Goal: Task Accomplishment & Management: Manage account settings

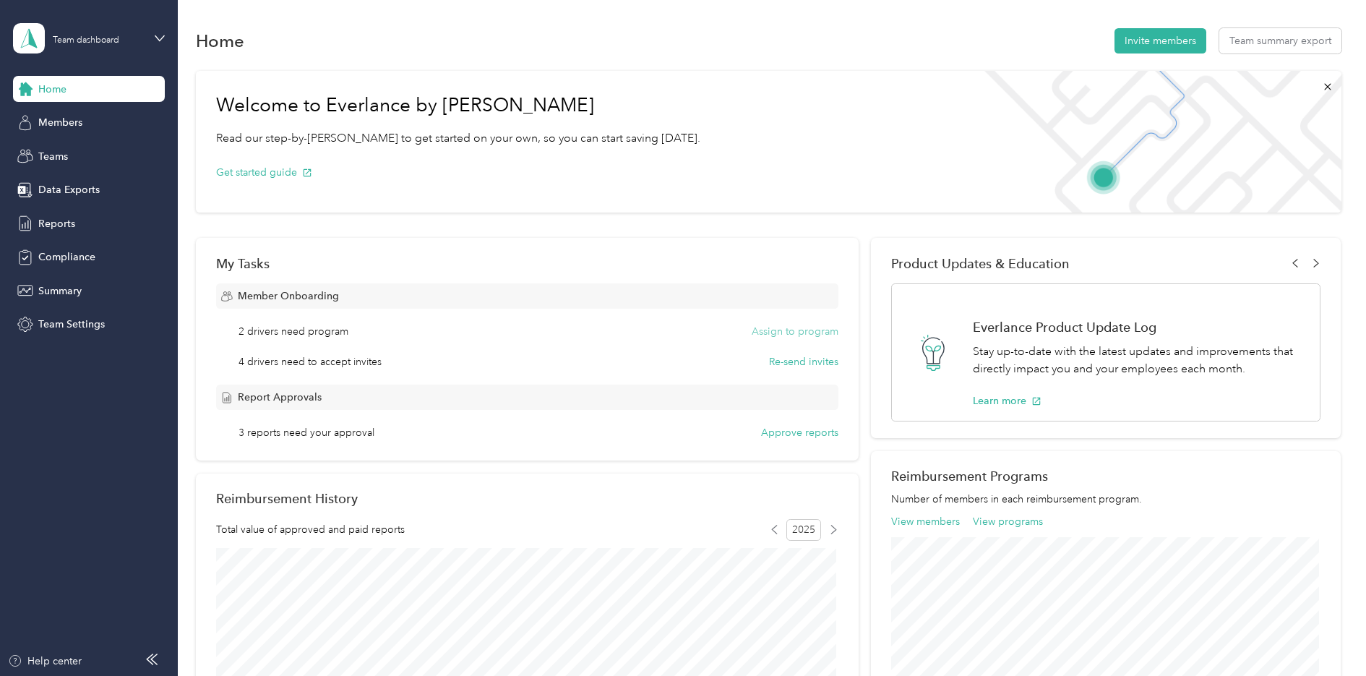
click at [793, 332] on button "Assign to program" at bounding box center [795, 331] width 87 height 15
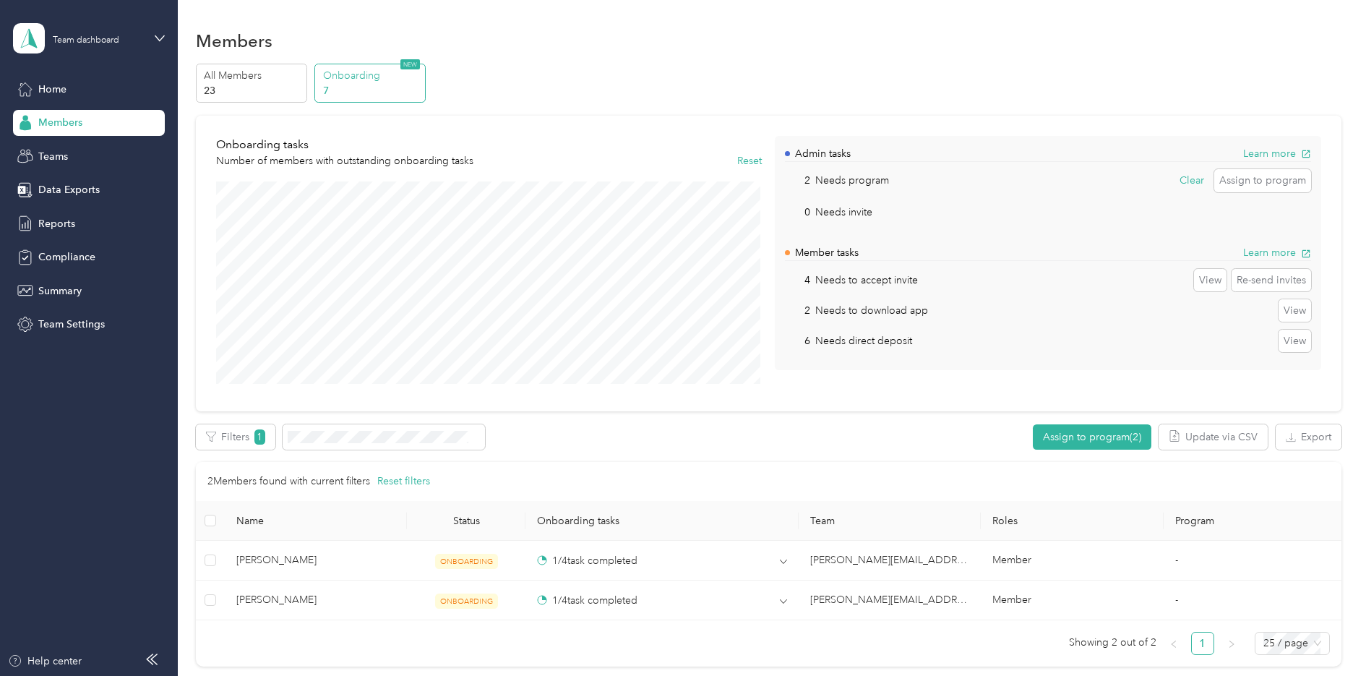
scroll to position [152, 0]
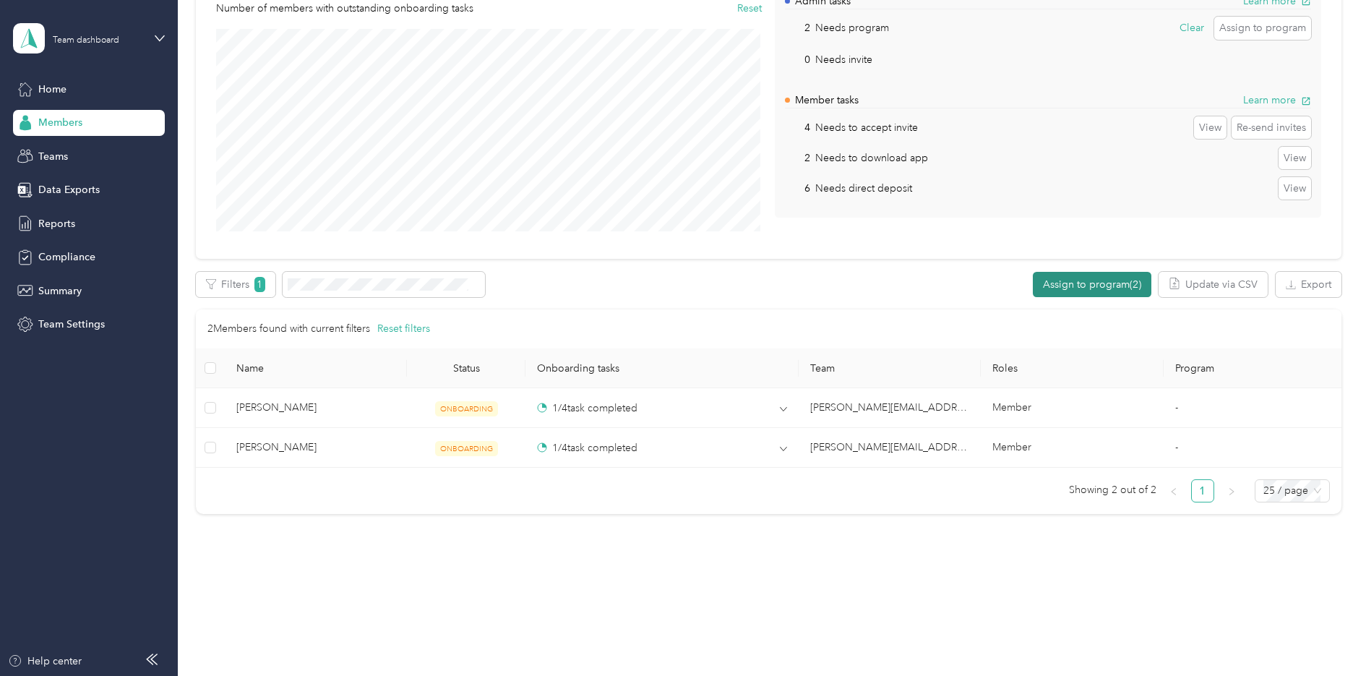
click at [1083, 275] on button "Assign to program (2)" at bounding box center [1092, 284] width 119 height 25
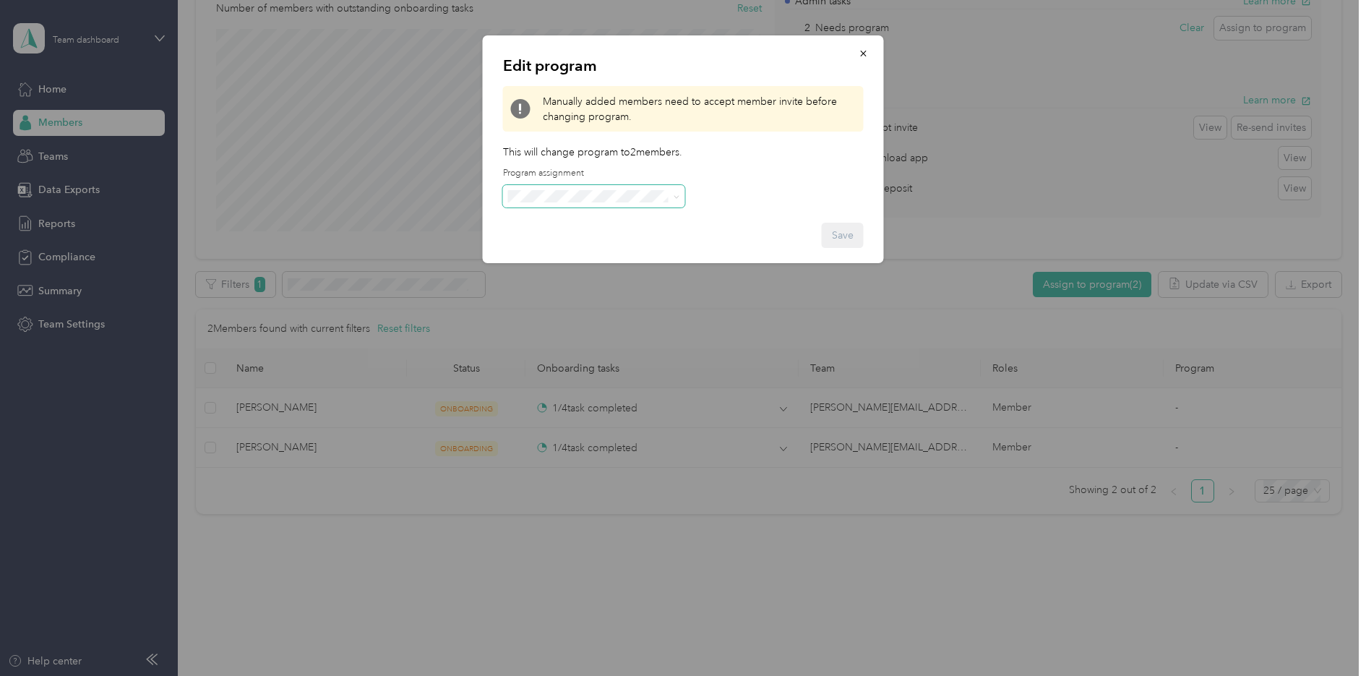
click at [674, 197] on icon at bounding box center [677, 197] width 7 height 7
click at [791, 190] on div "Edit program Manually added members need to accept member invite before changin…" at bounding box center [683, 149] width 401 height 228
click at [867, 57] on icon "button" at bounding box center [864, 53] width 10 height 10
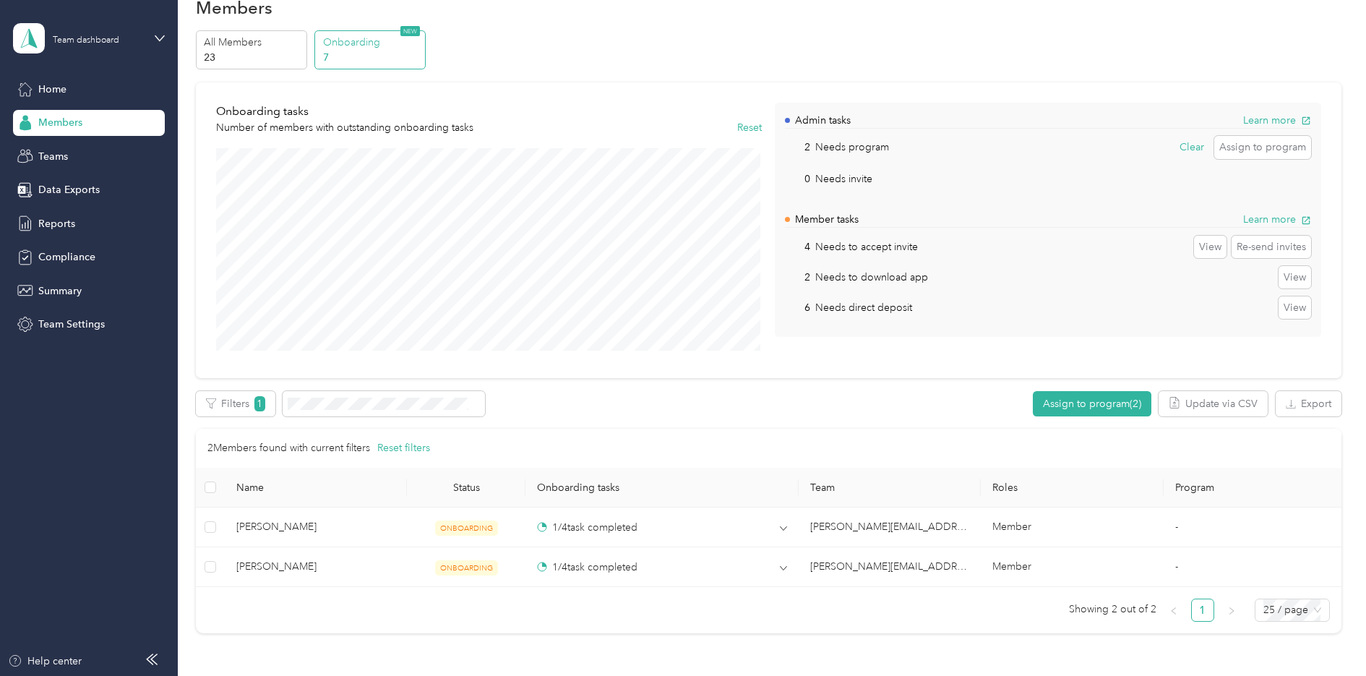
scroll to position [0, 0]
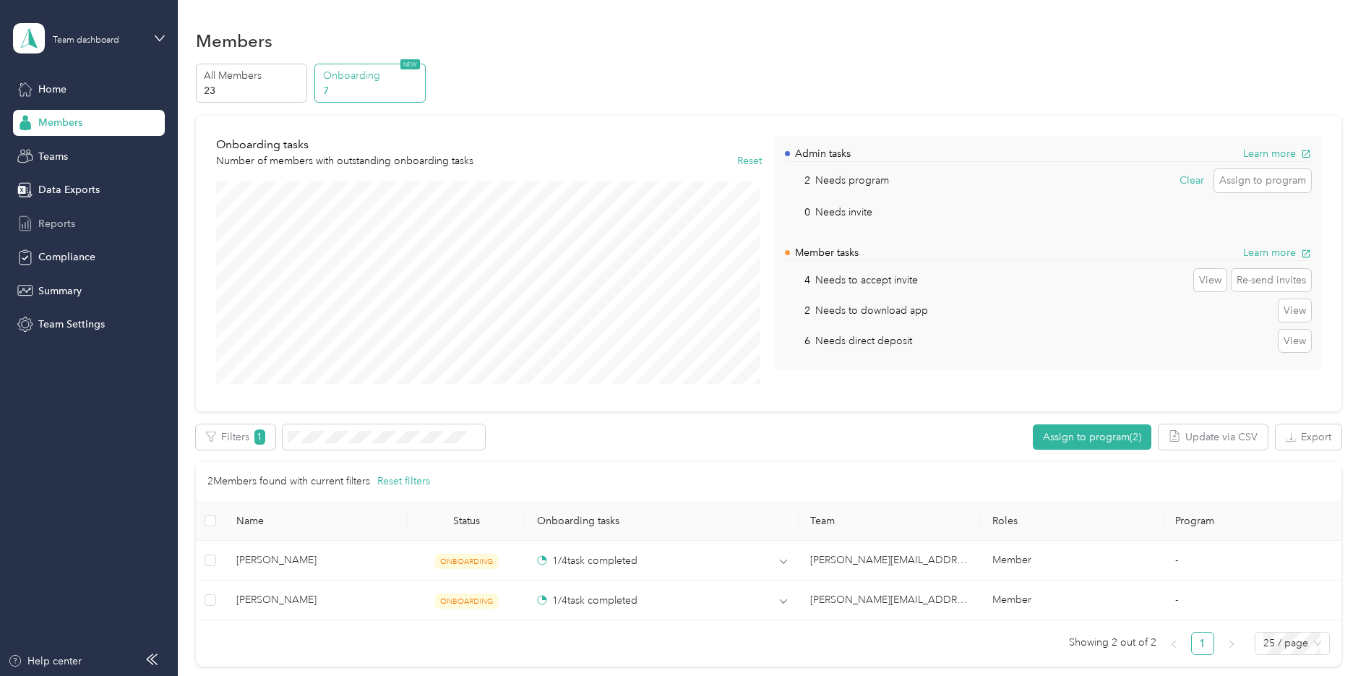
click at [54, 220] on span "Reports" at bounding box center [56, 223] width 37 height 15
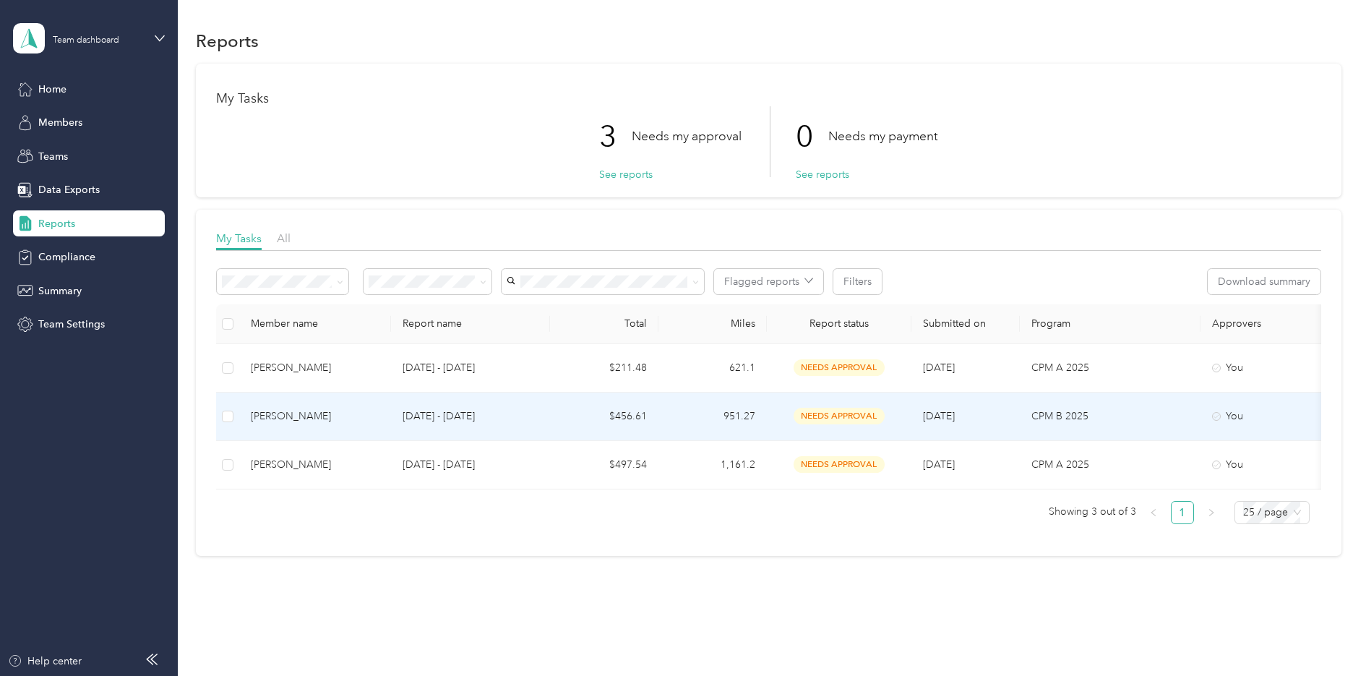
click at [311, 413] on div "[PERSON_NAME]" at bounding box center [315, 416] width 129 height 16
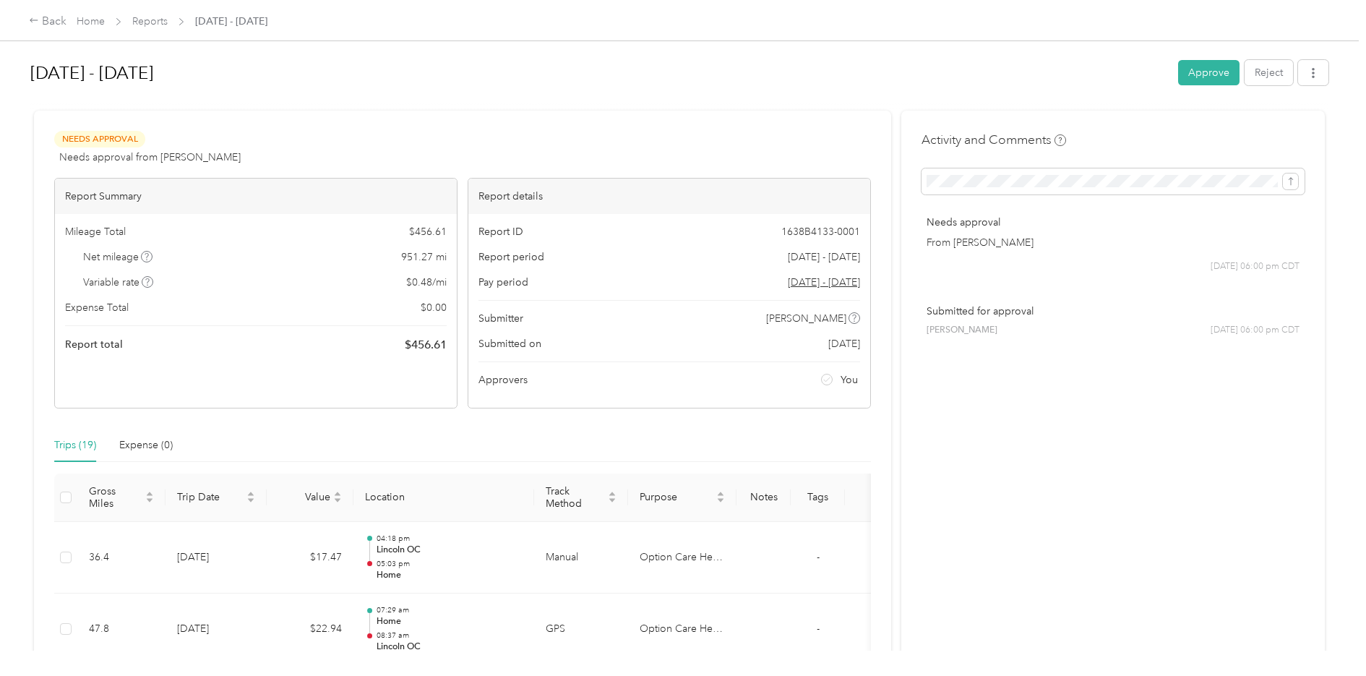
scroll to position [434, 0]
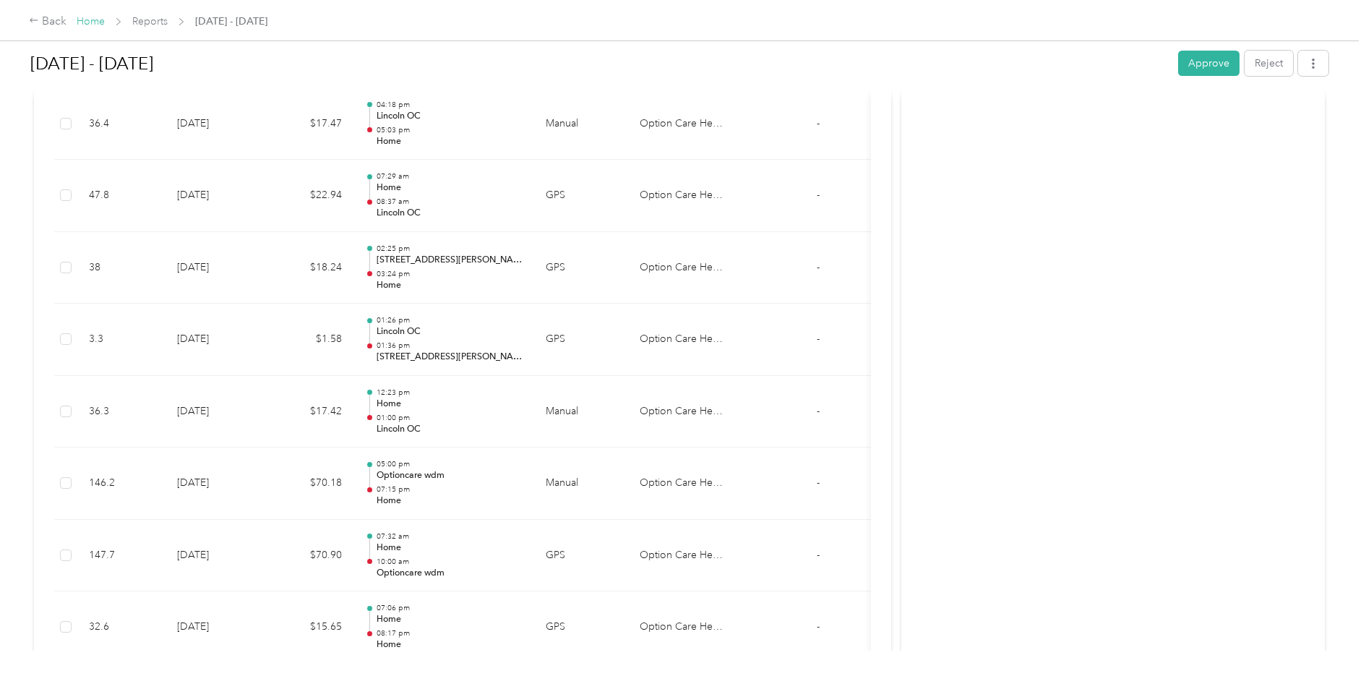
click at [92, 19] on link "Home" at bounding box center [91, 21] width 28 height 12
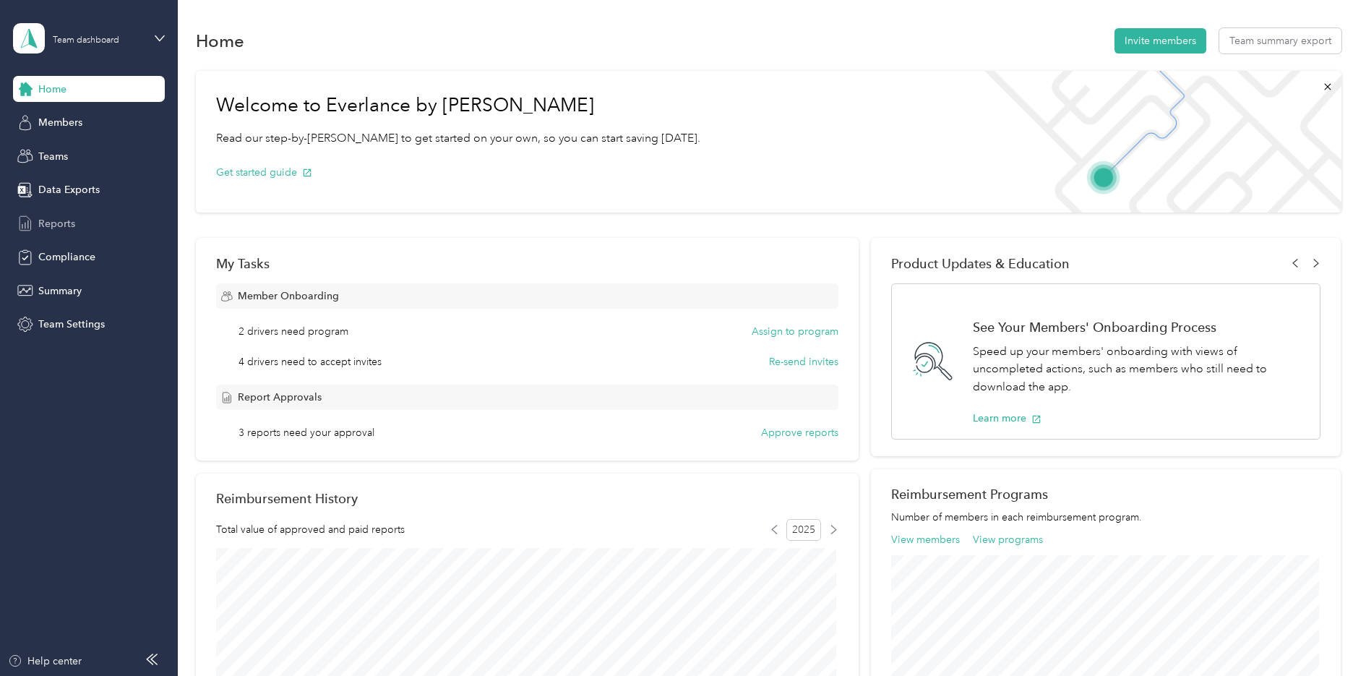
click at [67, 220] on span "Reports" at bounding box center [56, 223] width 37 height 15
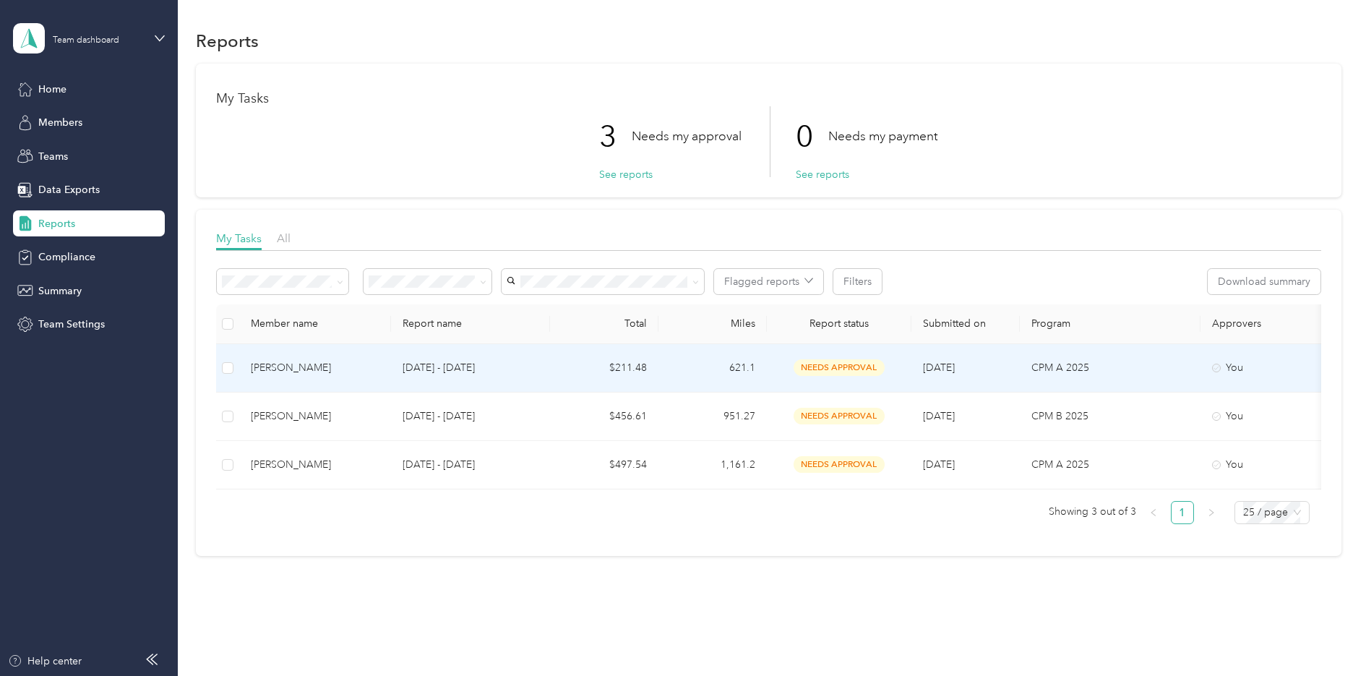
click at [824, 361] on span "needs approval" at bounding box center [838, 367] width 91 height 17
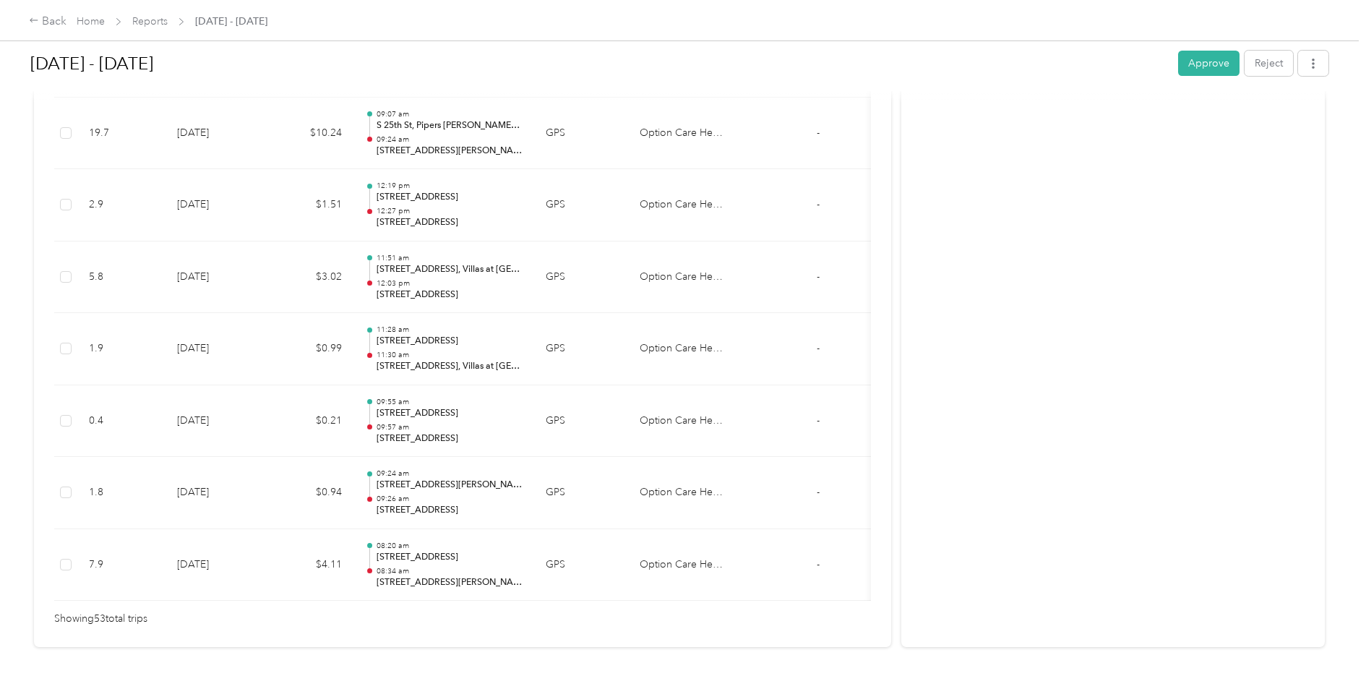
scroll to position [3800, 0]
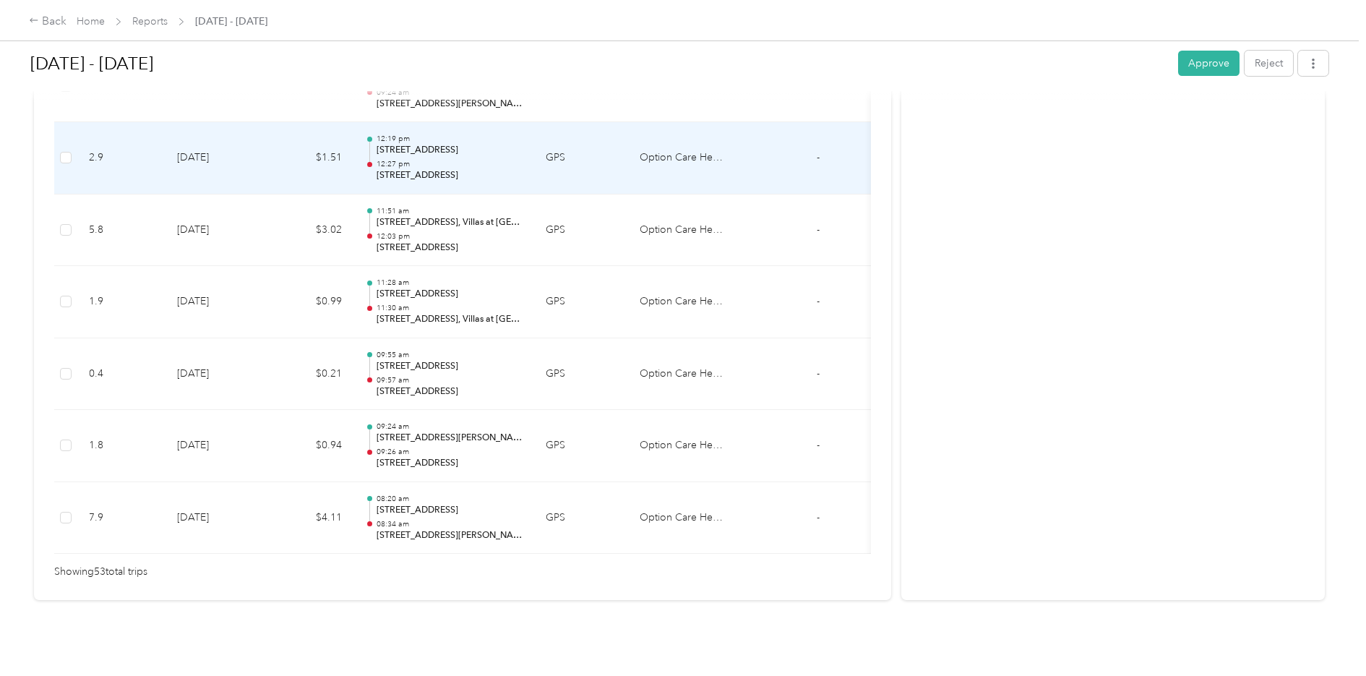
click at [496, 169] on p "14406 S 24th St, Pilgrims Landing, Bellevue, NE" at bounding box center [449, 175] width 146 height 13
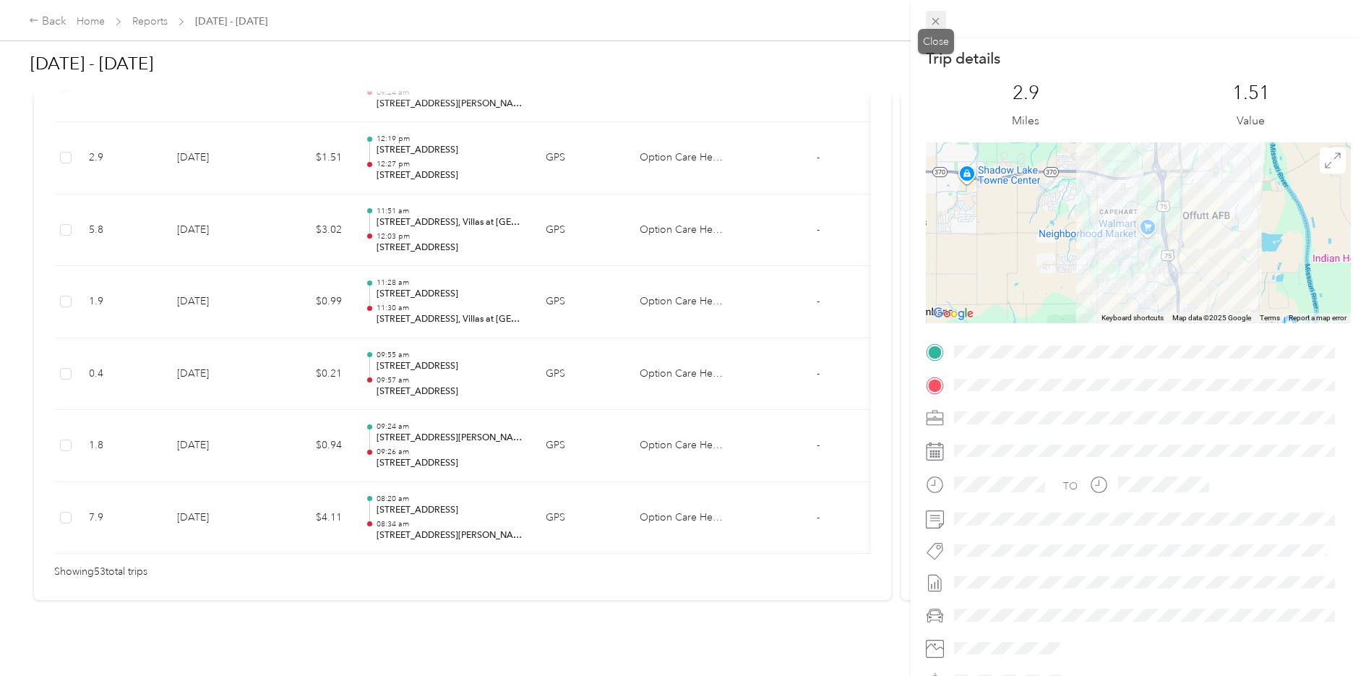
click at [938, 16] on icon at bounding box center [935, 21] width 12 height 12
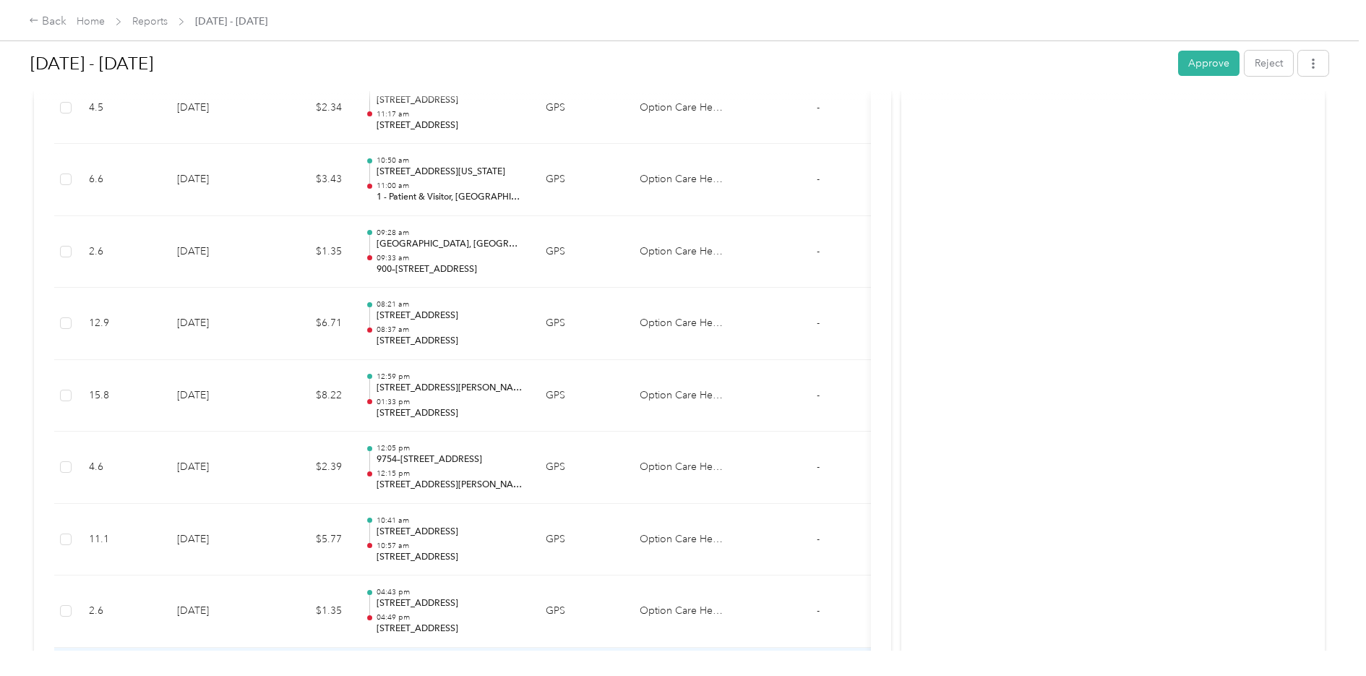
scroll to position [332, 0]
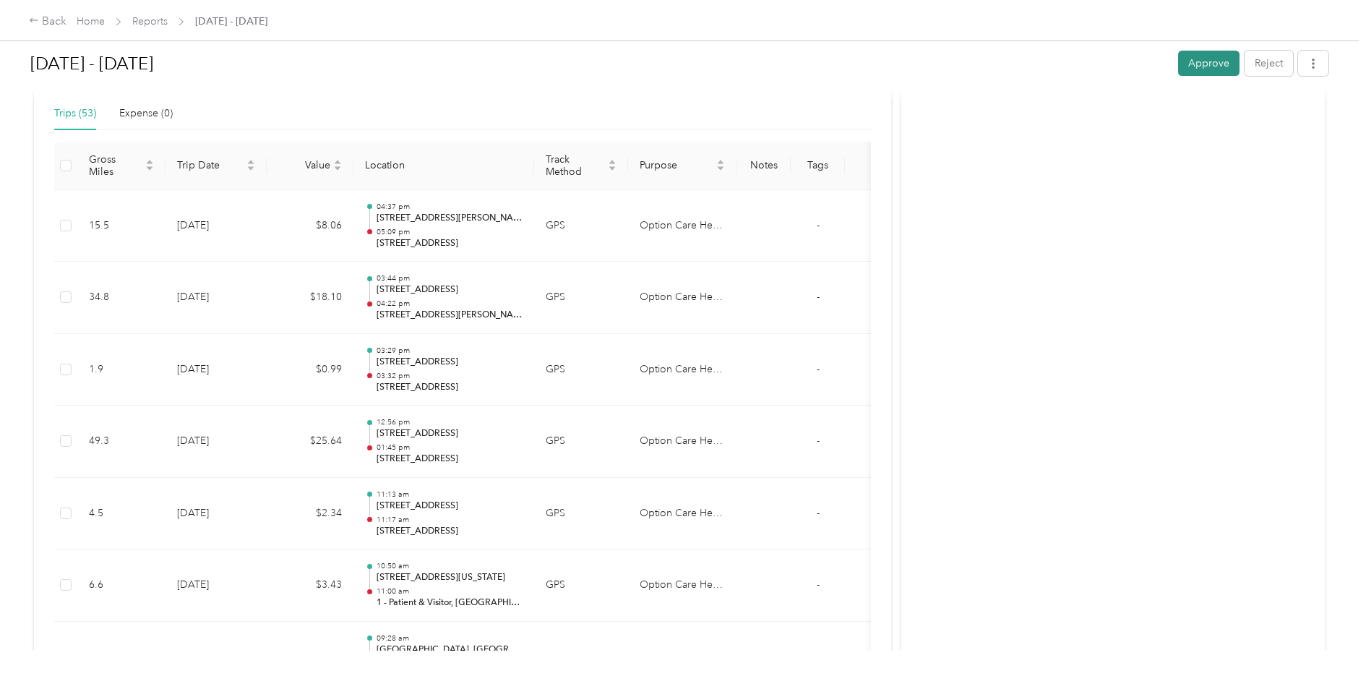
click at [1203, 56] on button "Approve" at bounding box center [1208, 63] width 61 height 25
click at [98, 20] on link "Home" at bounding box center [91, 21] width 28 height 12
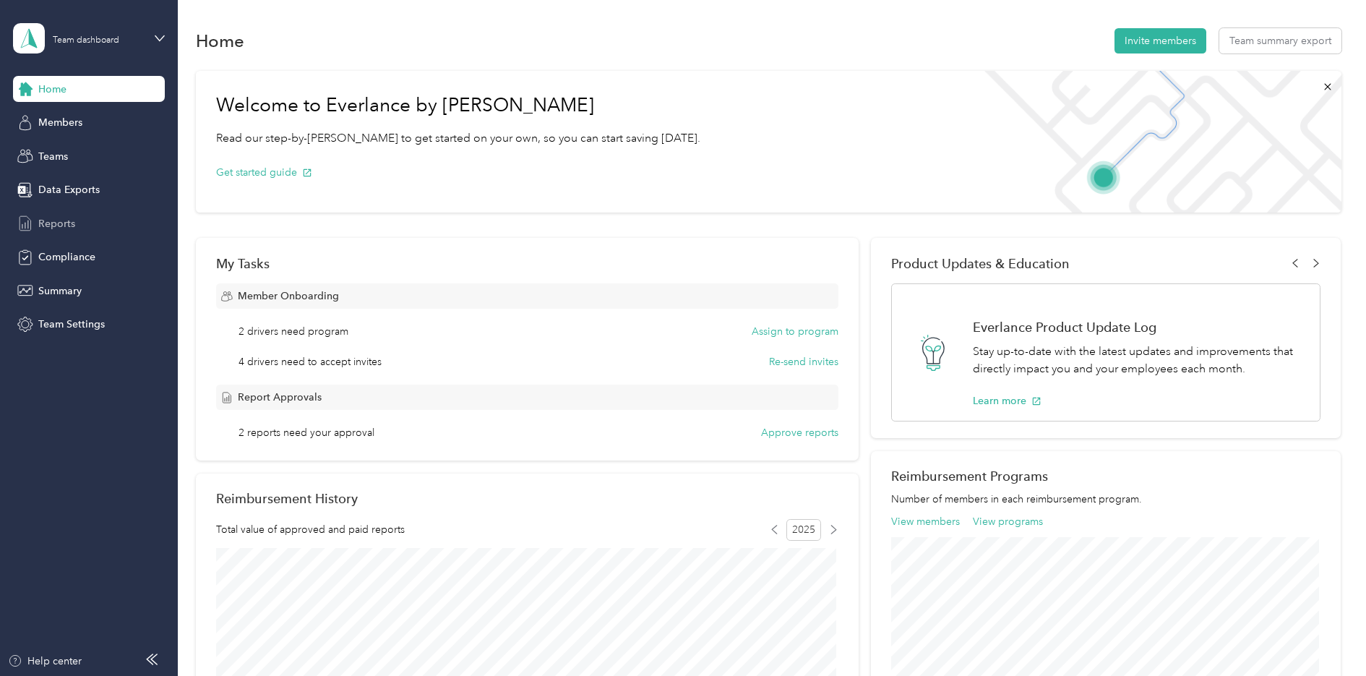
click at [73, 218] on span "Reports" at bounding box center [56, 223] width 37 height 15
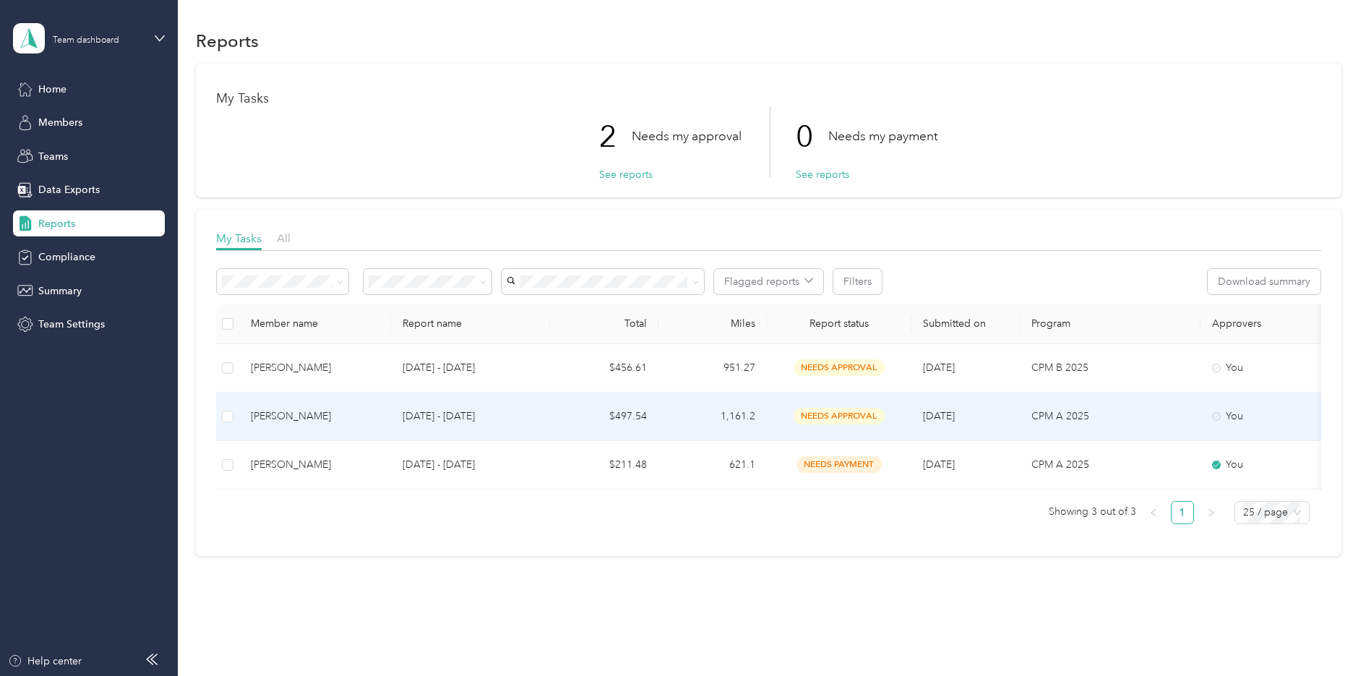
click at [457, 411] on p "[DATE] - [DATE]" at bounding box center [471, 416] width 136 height 16
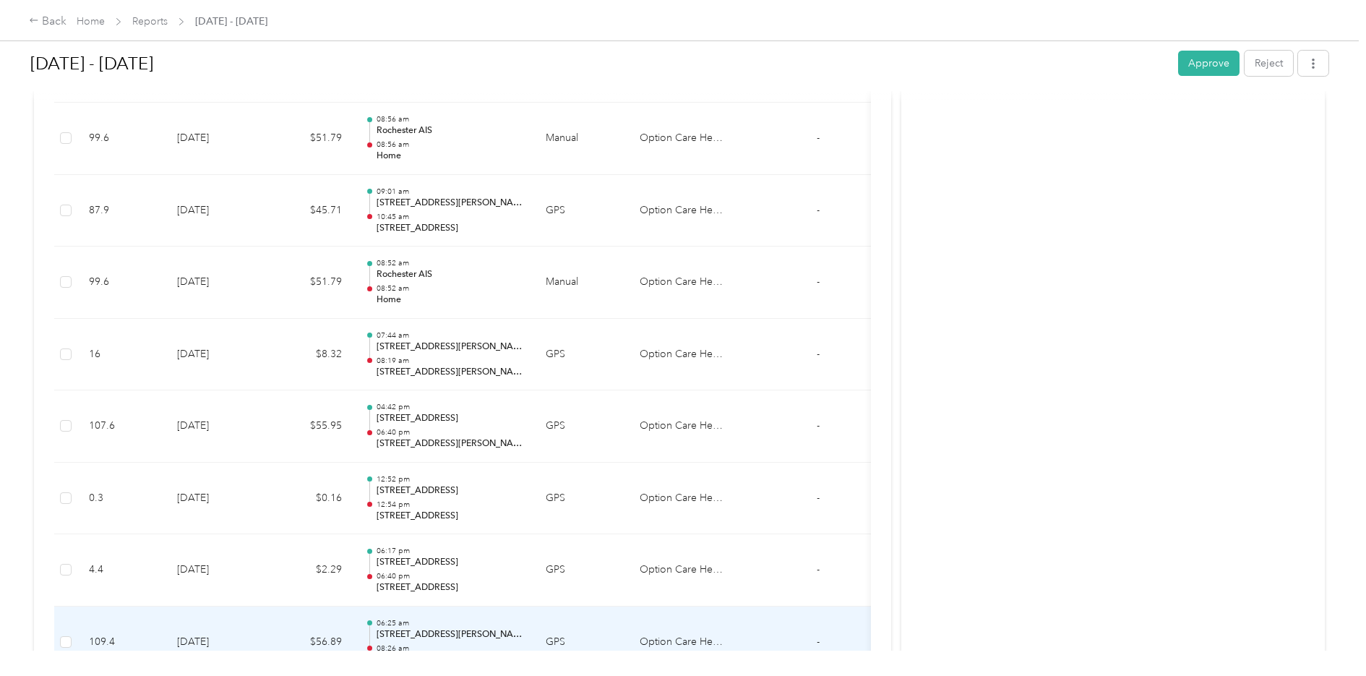
scroll to position [345, 0]
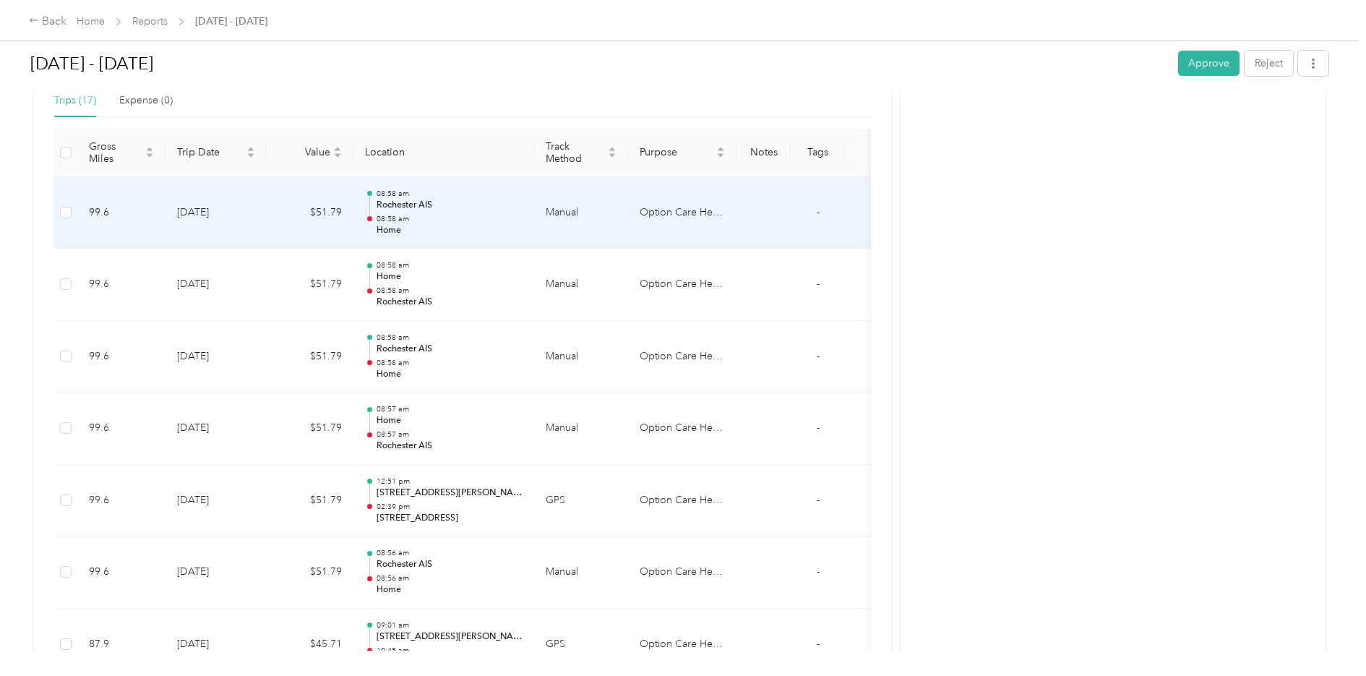
click at [413, 220] on p "08:58 am" at bounding box center [449, 219] width 146 height 10
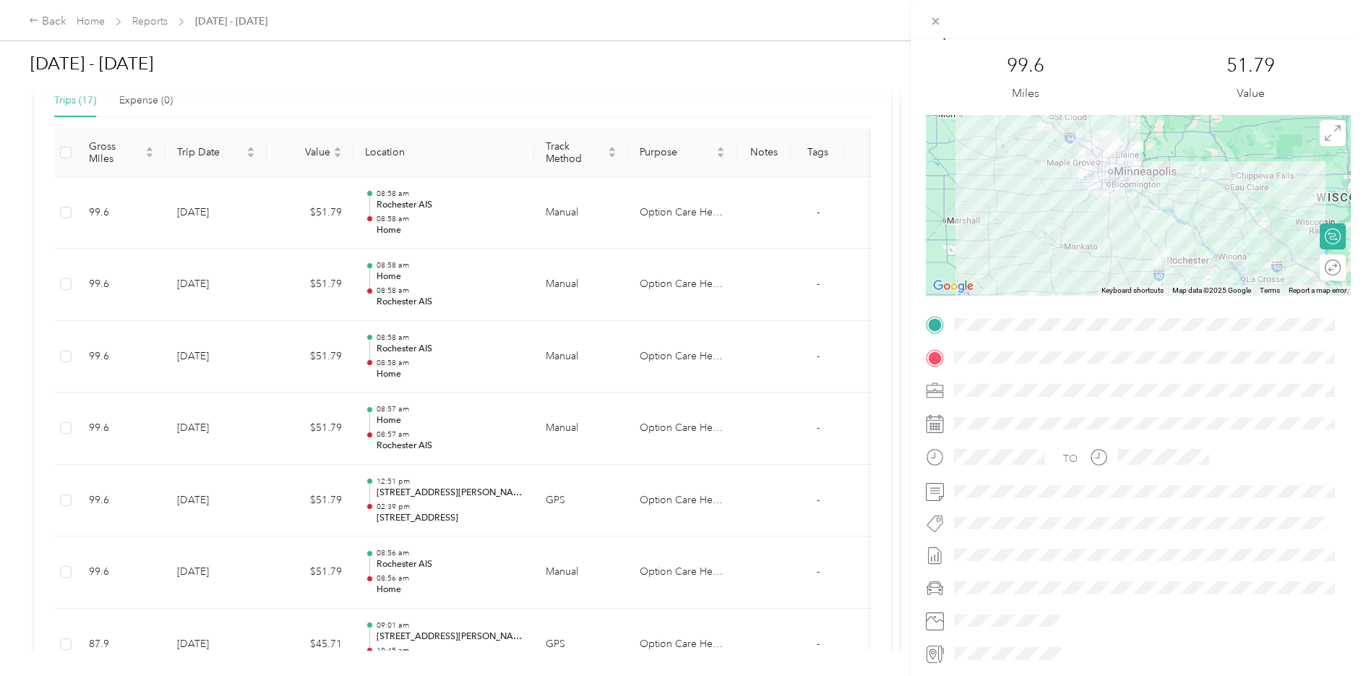
scroll to position [0, 0]
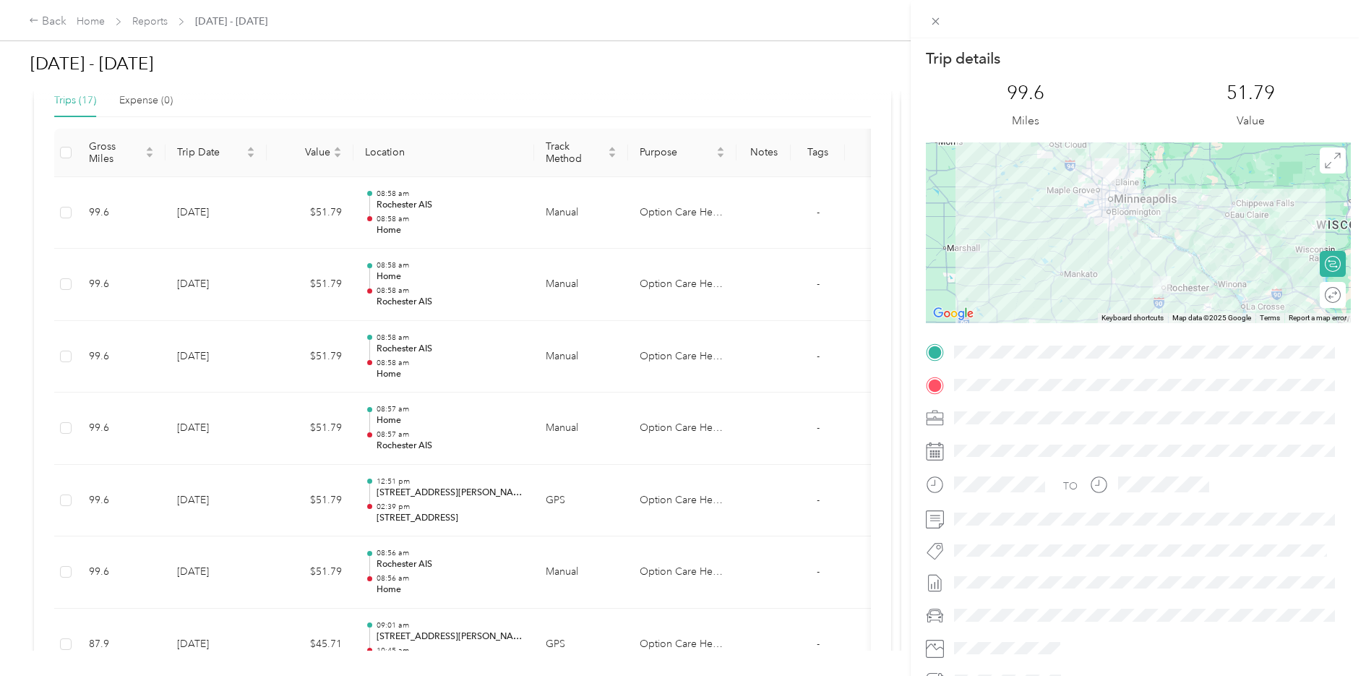
drag, startPoint x: 940, startPoint y: 20, endPoint x: 839, endPoint y: 199, distance: 205.8
click at [938, 22] on icon at bounding box center [935, 21] width 12 height 12
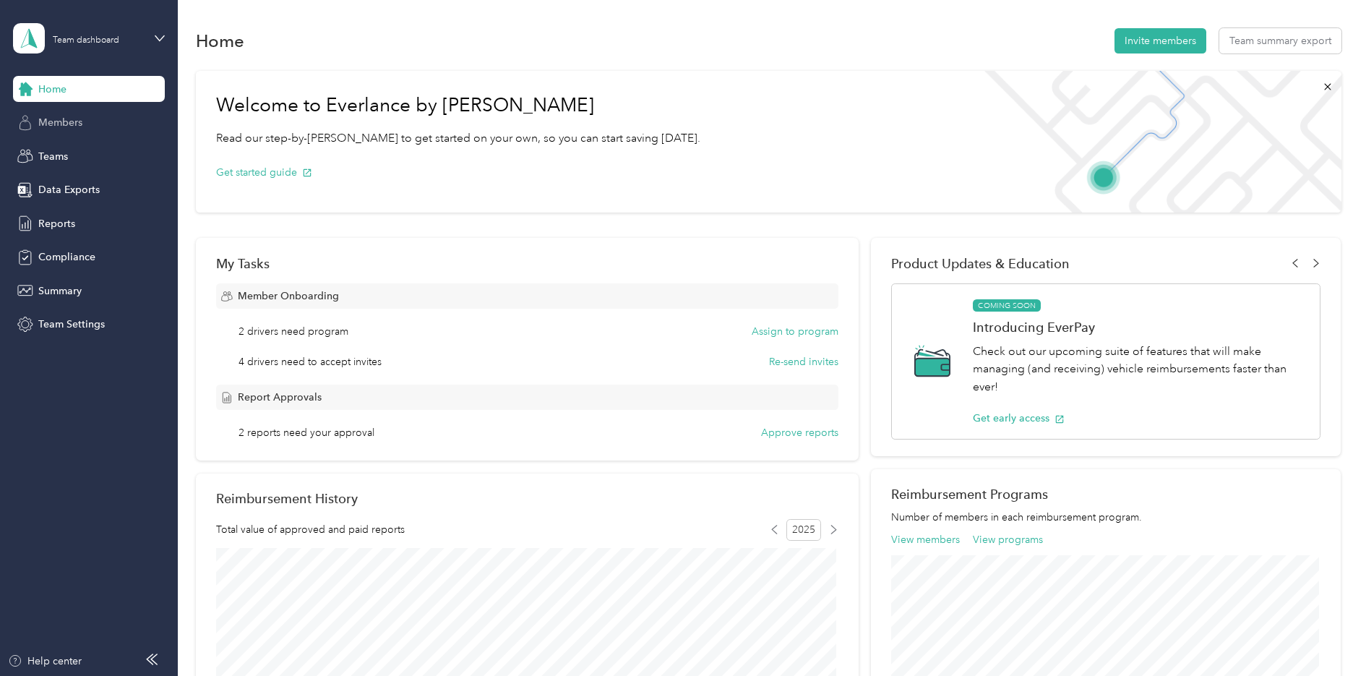
click at [61, 125] on span "Members" at bounding box center [60, 122] width 44 height 15
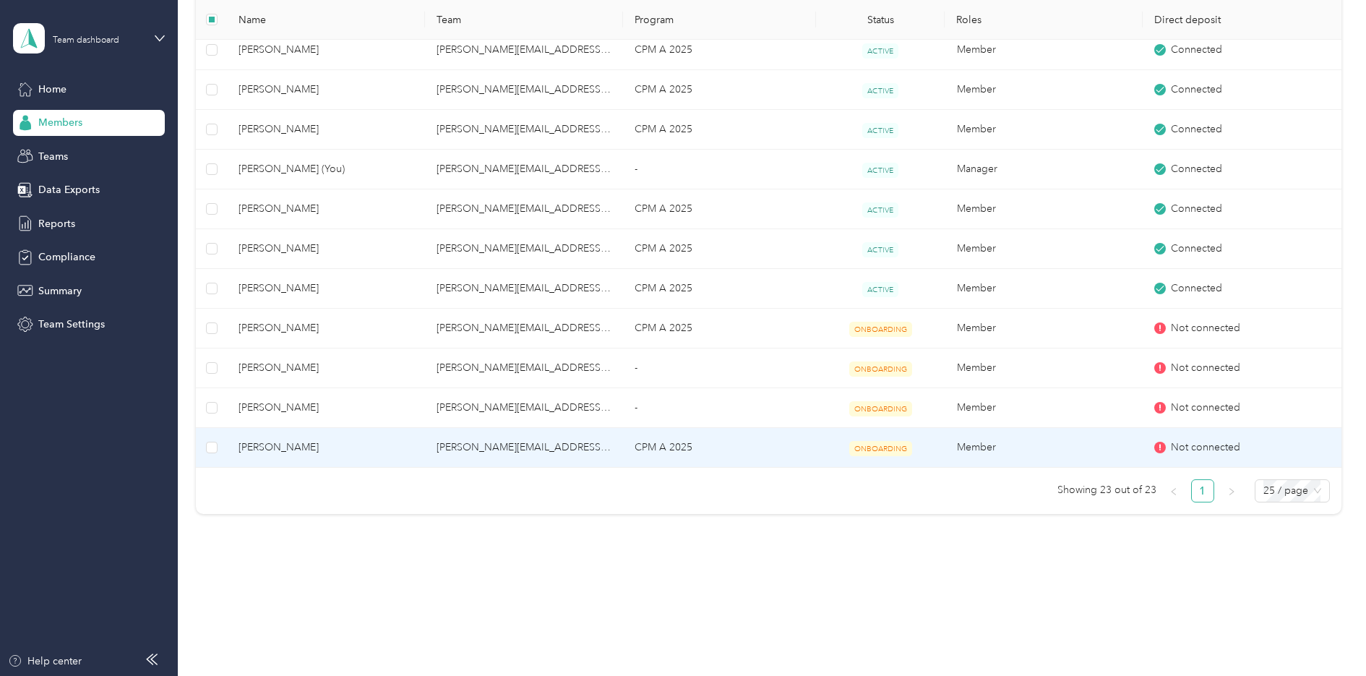
scroll to position [245, 0]
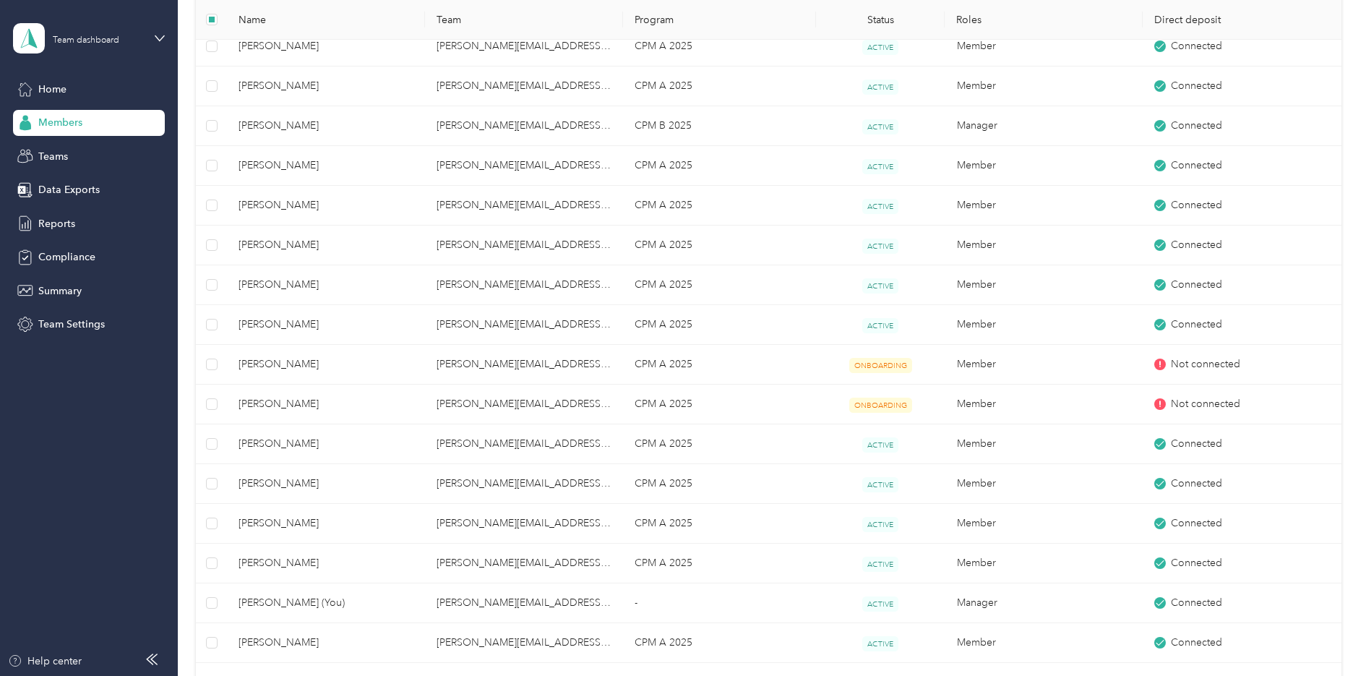
click at [152, 39] on div "Team dashboard" at bounding box center [89, 38] width 152 height 51
click at [103, 424] on aside "Team dashboard Home Members Teams Data Exports Reports Compliance Summary Team …" at bounding box center [89, 338] width 178 height 676
click at [79, 189] on span "Data Exports" at bounding box center [68, 189] width 61 height 15
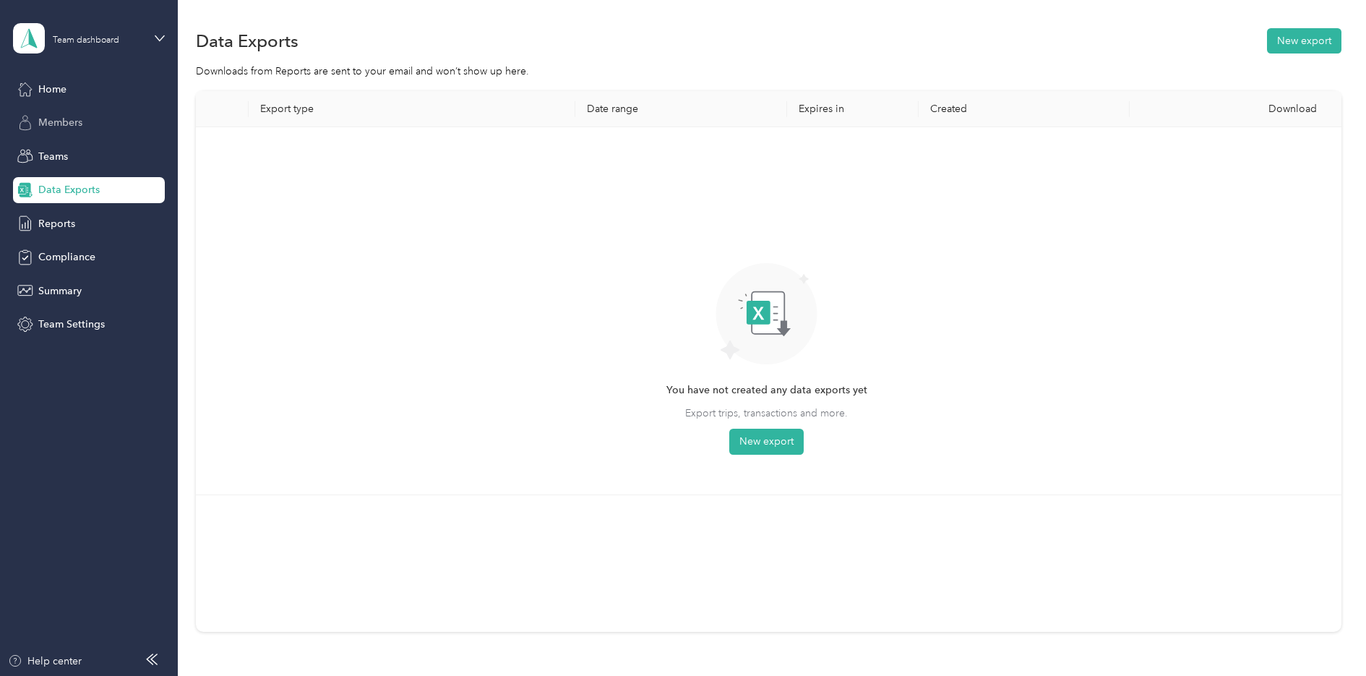
click at [58, 119] on span "Members" at bounding box center [60, 122] width 44 height 15
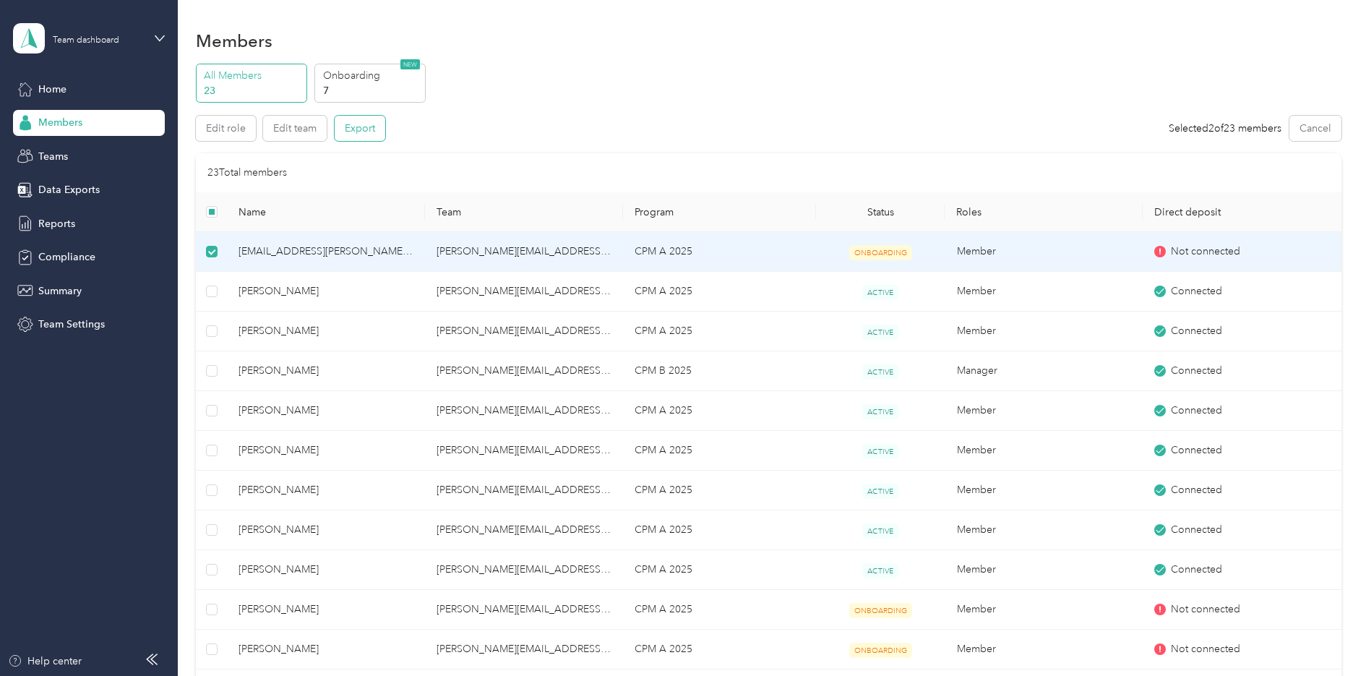
click at [363, 121] on button "Export" at bounding box center [360, 128] width 51 height 25
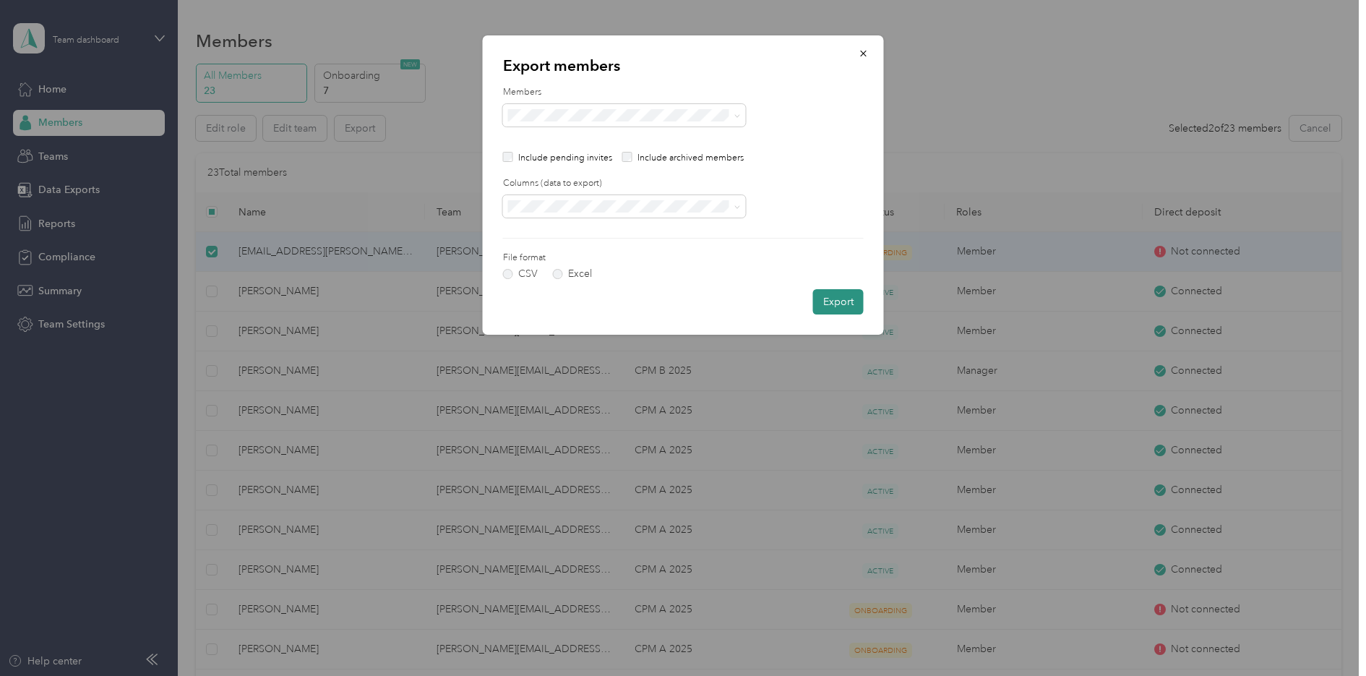
click at [841, 298] on button "Export" at bounding box center [838, 301] width 51 height 25
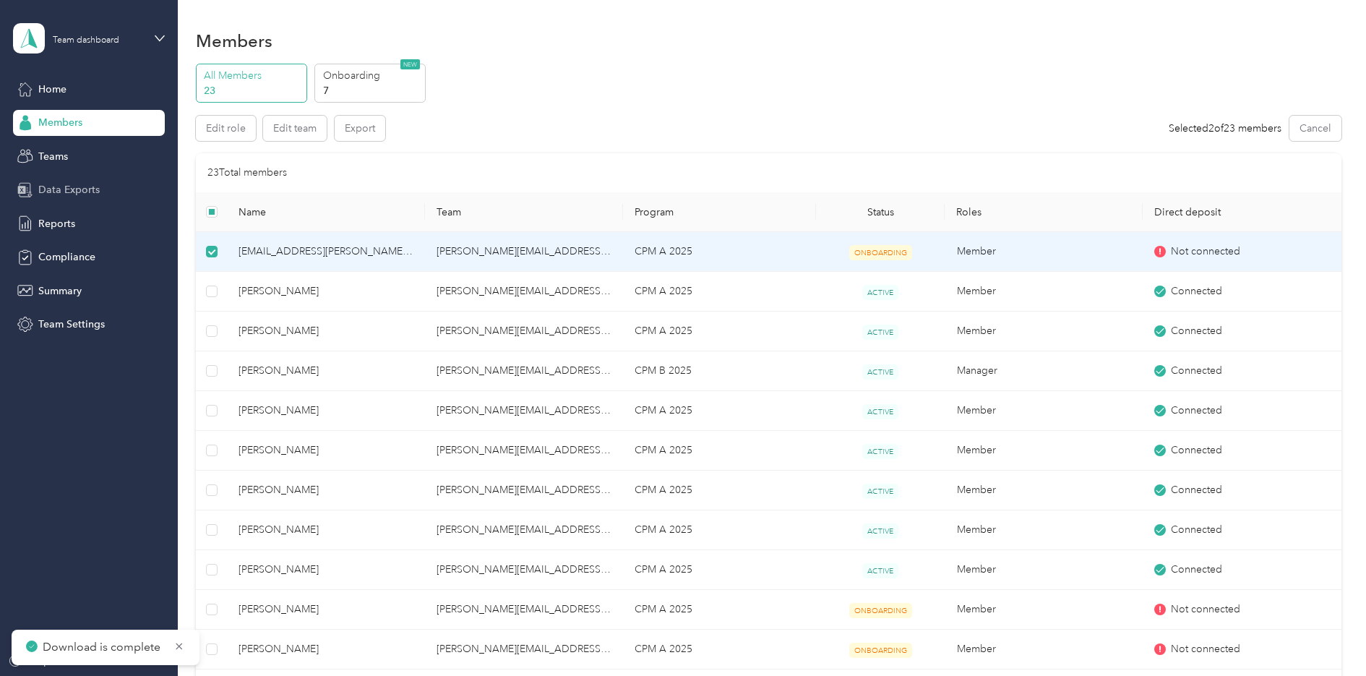
click at [66, 185] on span "Data Exports" at bounding box center [68, 189] width 61 height 15
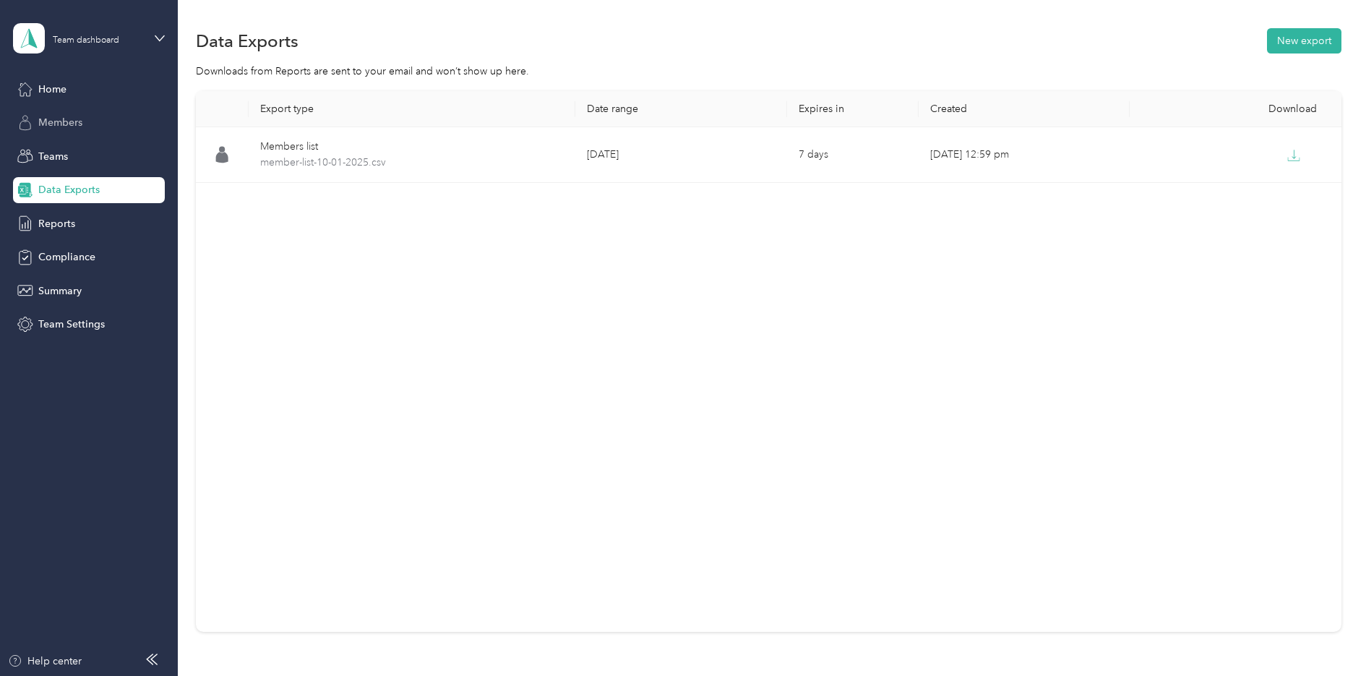
click at [66, 116] on span "Members" at bounding box center [60, 122] width 44 height 15
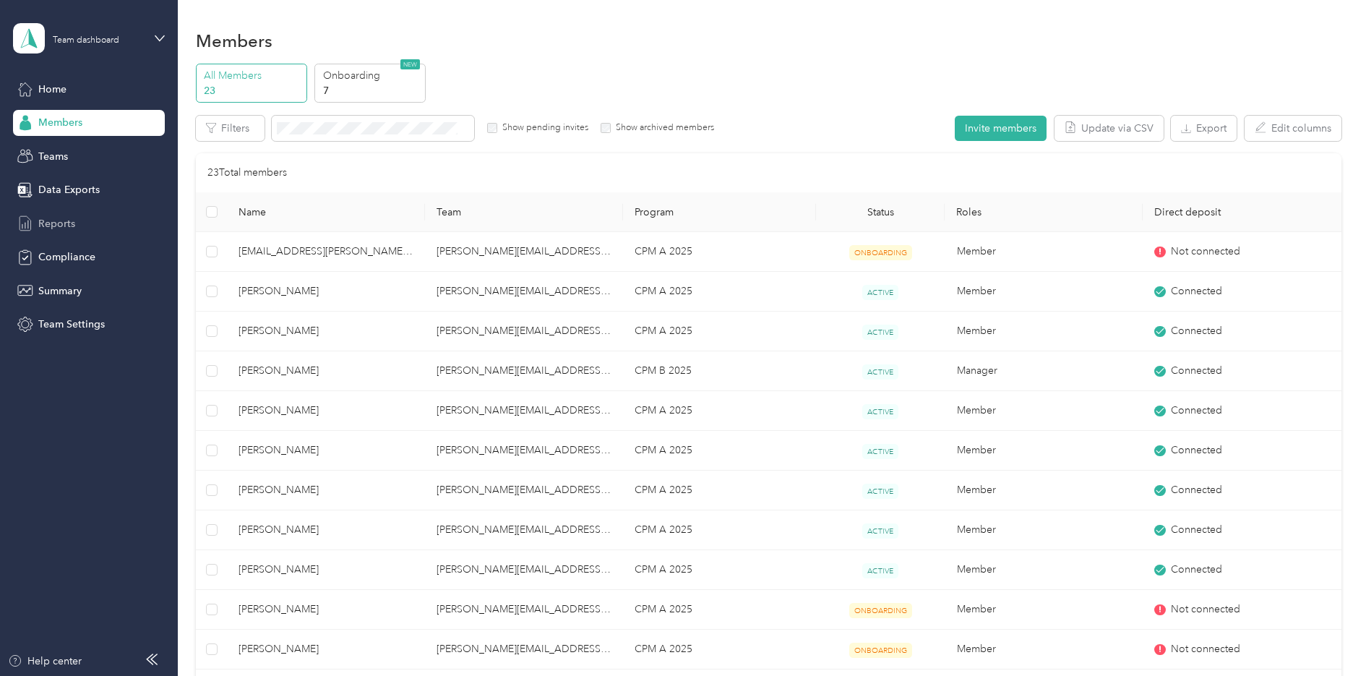
click at [44, 220] on span "Reports" at bounding box center [56, 223] width 37 height 15
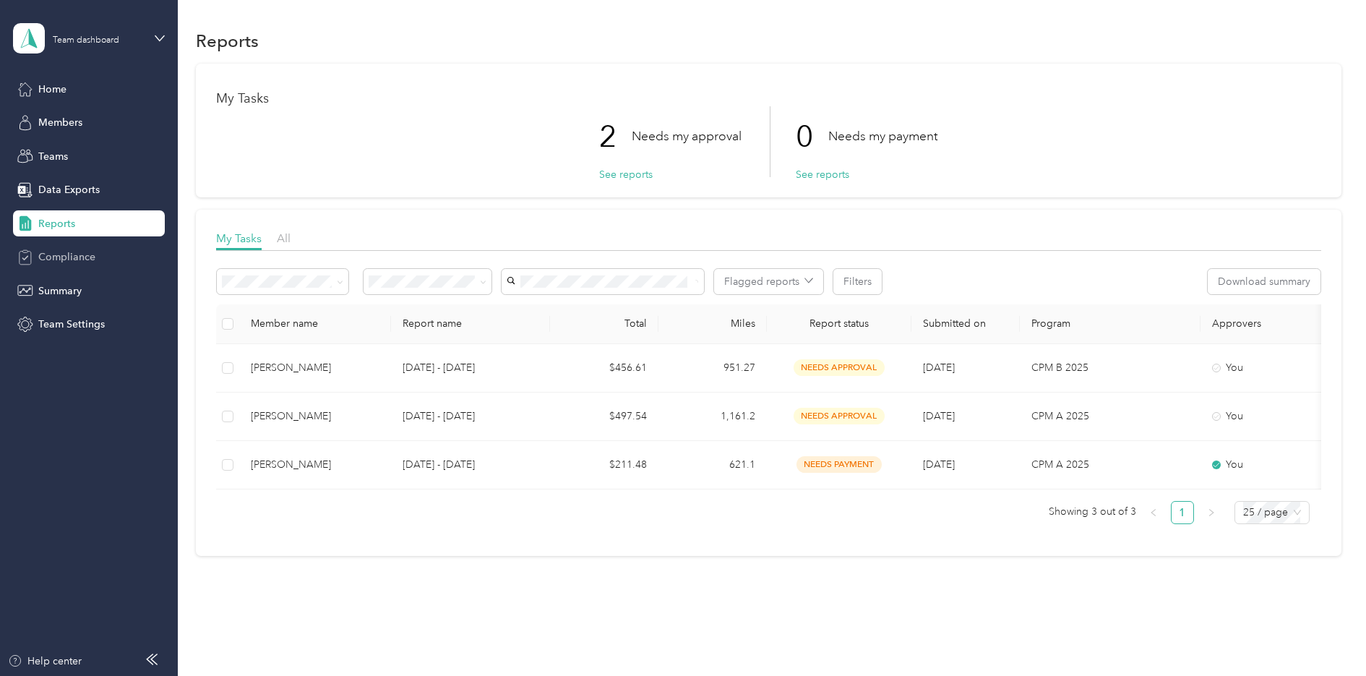
click at [64, 252] on span "Compliance" at bounding box center [66, 256] width 57 height 15
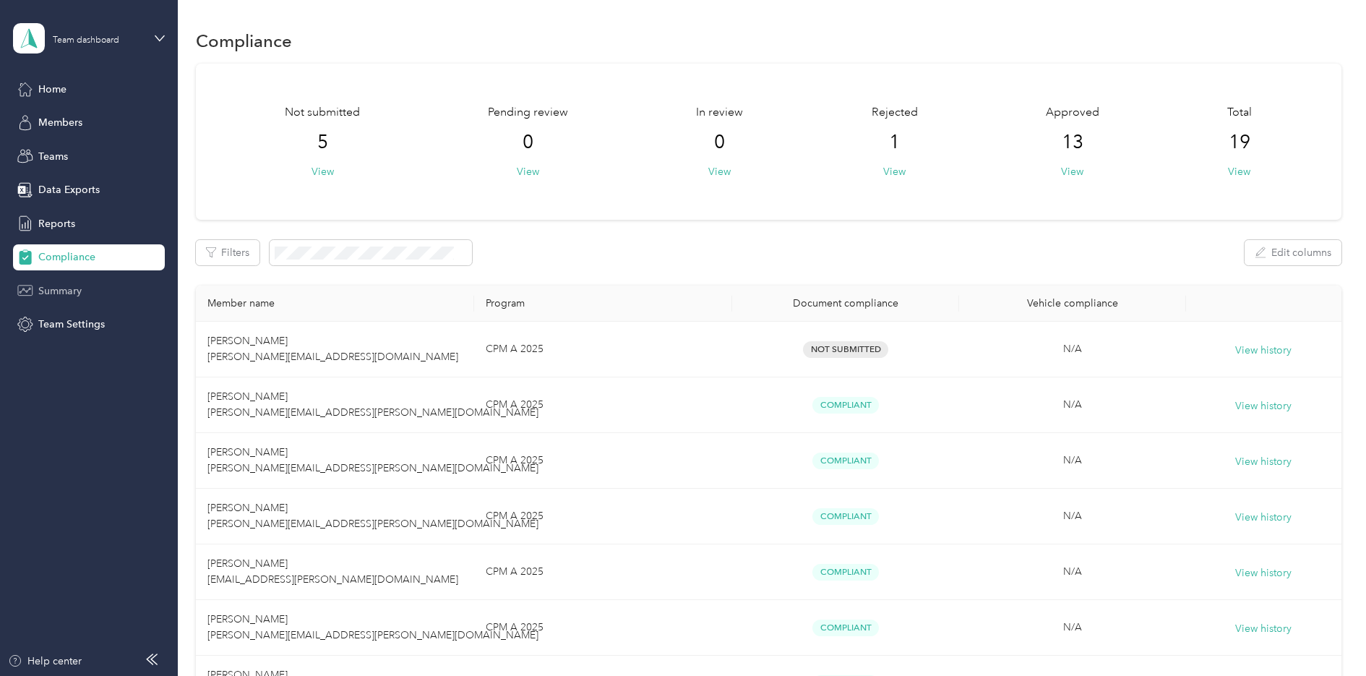
click at [58, 288] on span "Summary" at bounding box center [59, 290] width 43 height 15
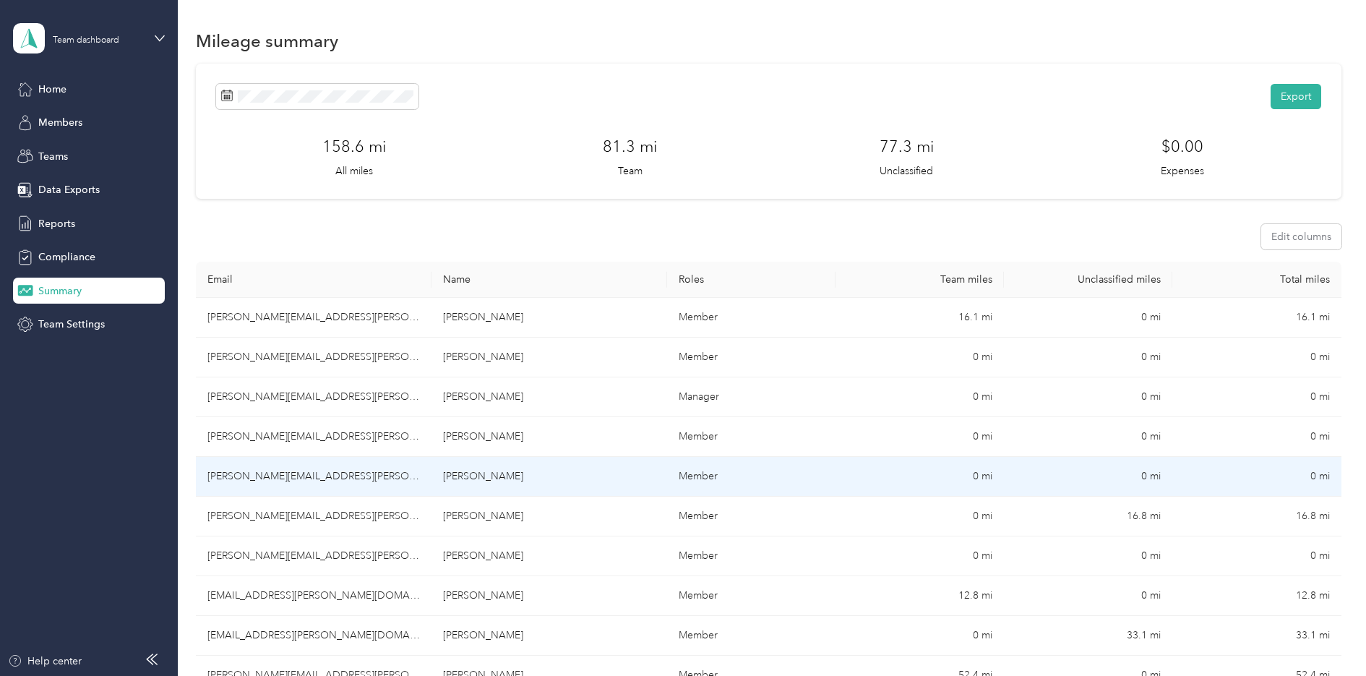
scroll to position [434, 0]
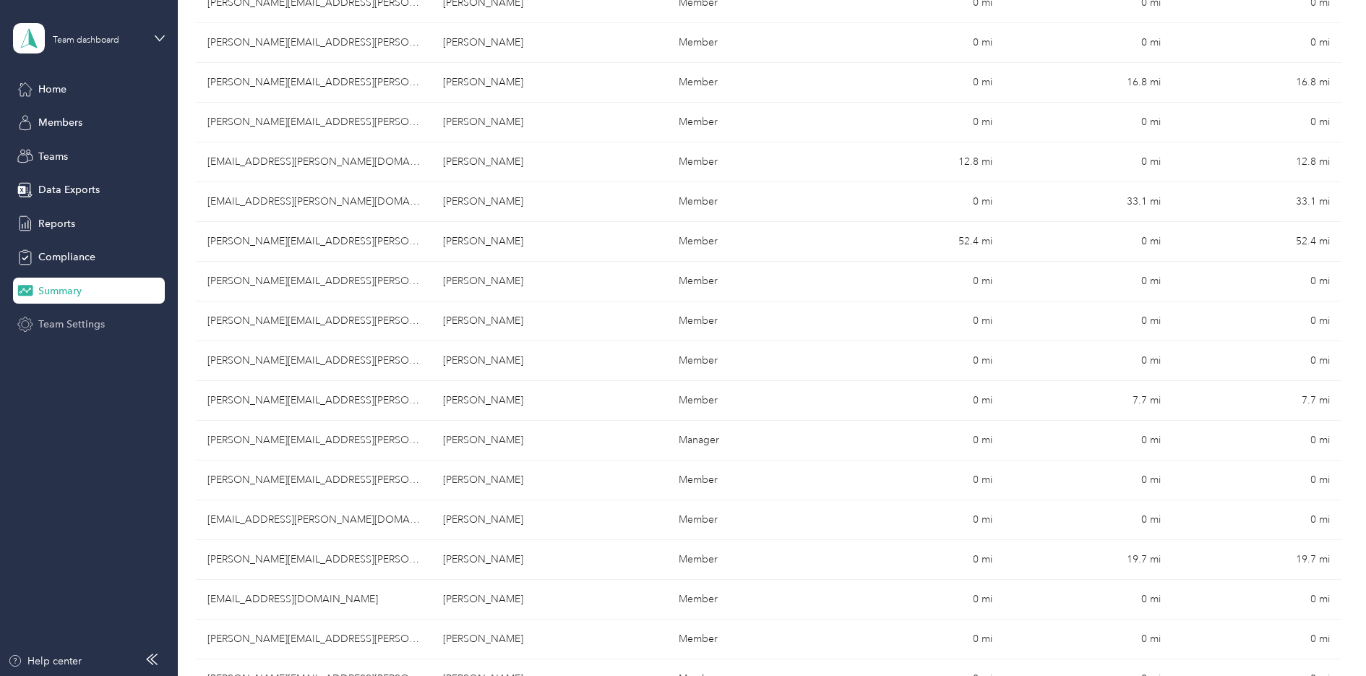
click at [66, 320] on span "Team Settings" at bounding box center [71, 324] width 66 height 15
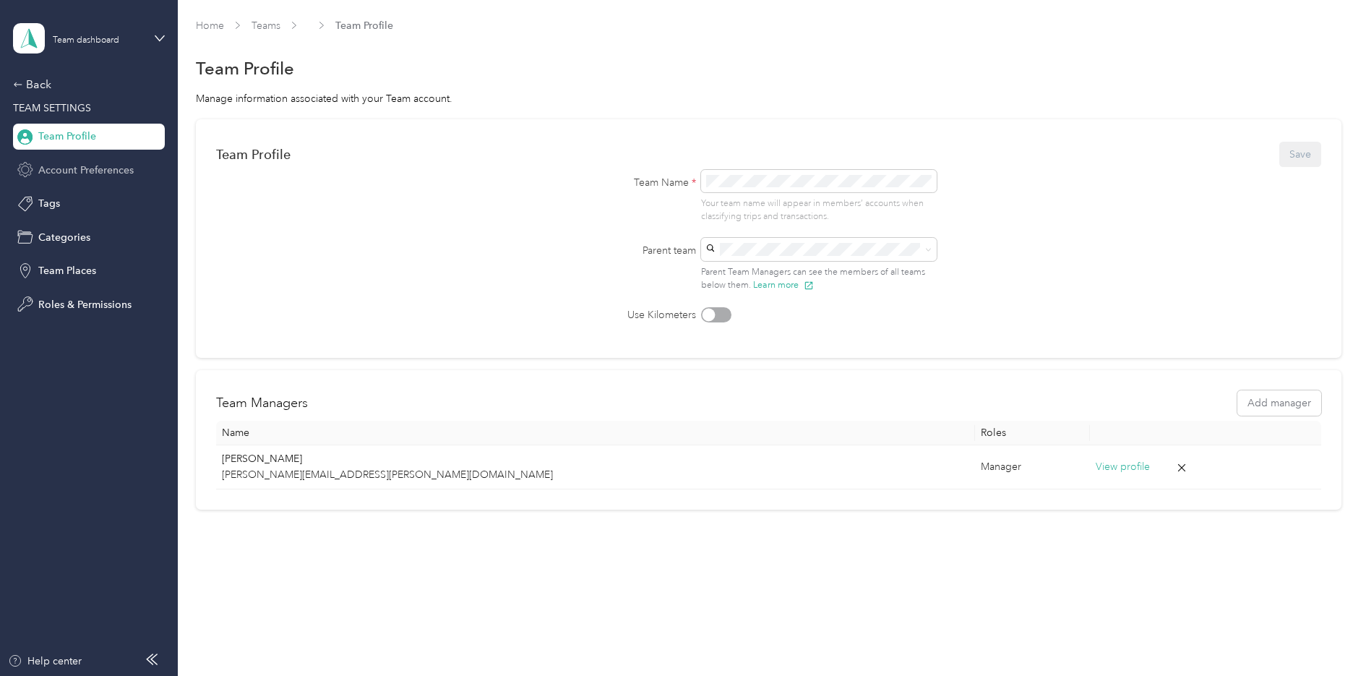
click at [79, 168] on span "Account Preferences" at bounding box center [85, 170] width 95 height 15
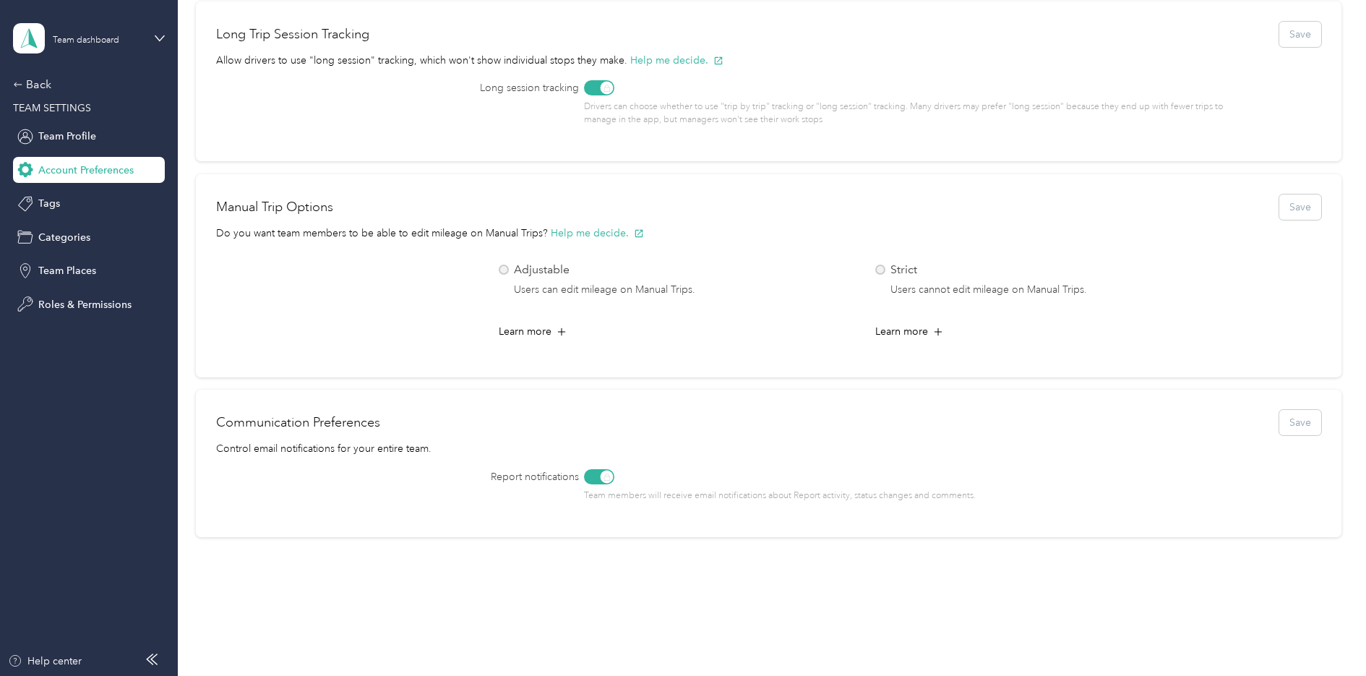
scroll to position [643, 0]
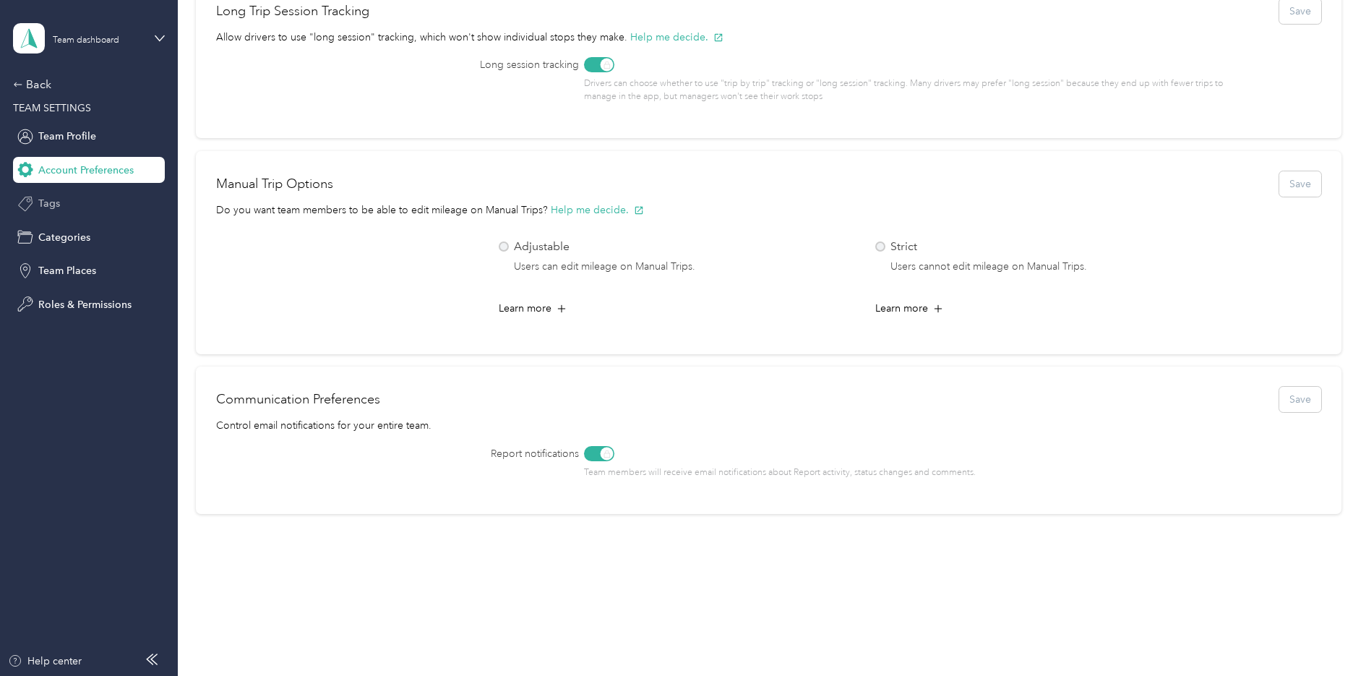
click at [51, 199] on span "Tags" at bounding box center [49, 203] width 22 height 15
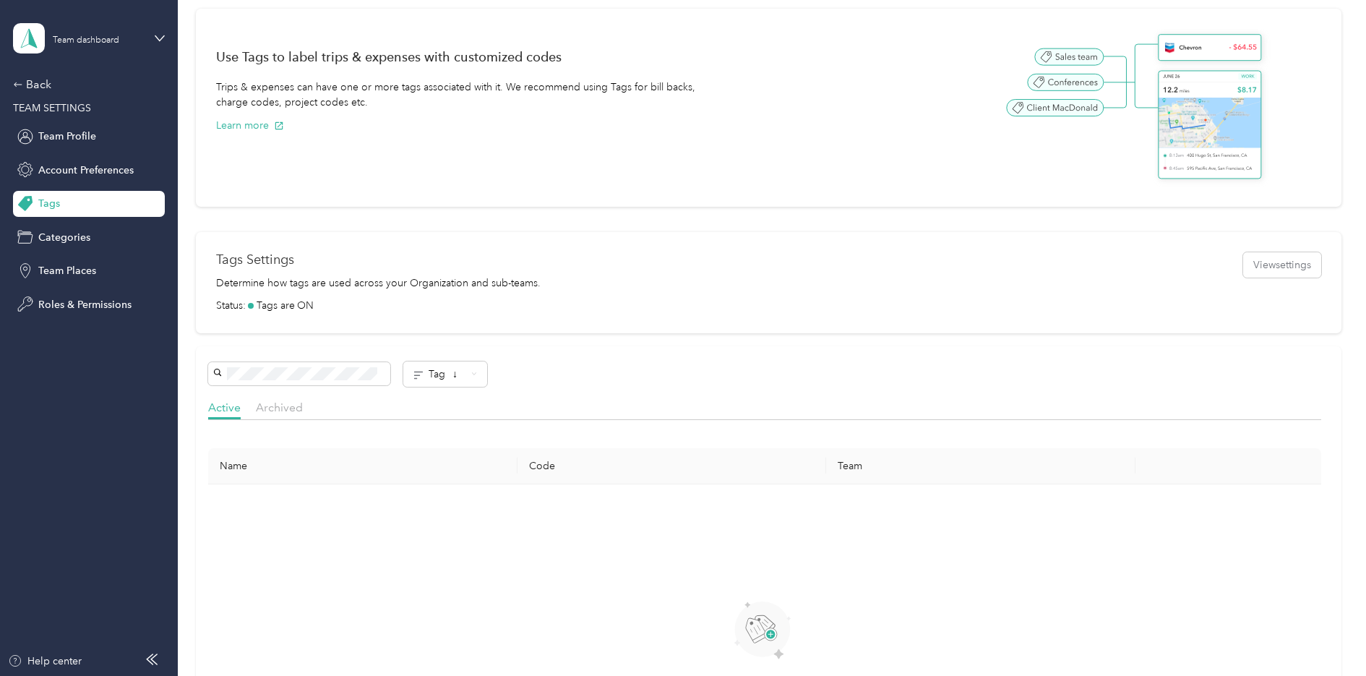
scroll to position [428, 0]
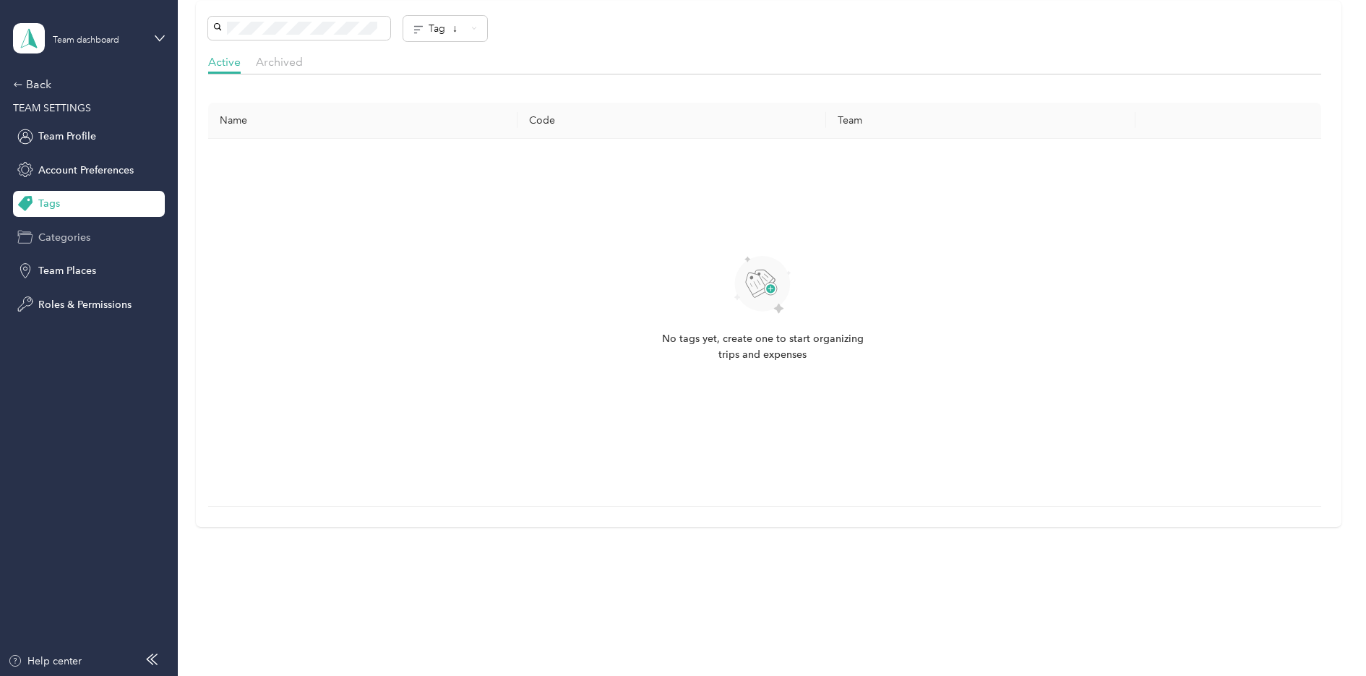
click at [57, 233] on span "Categories" at bounding box center [64, 237] width 52 height 15
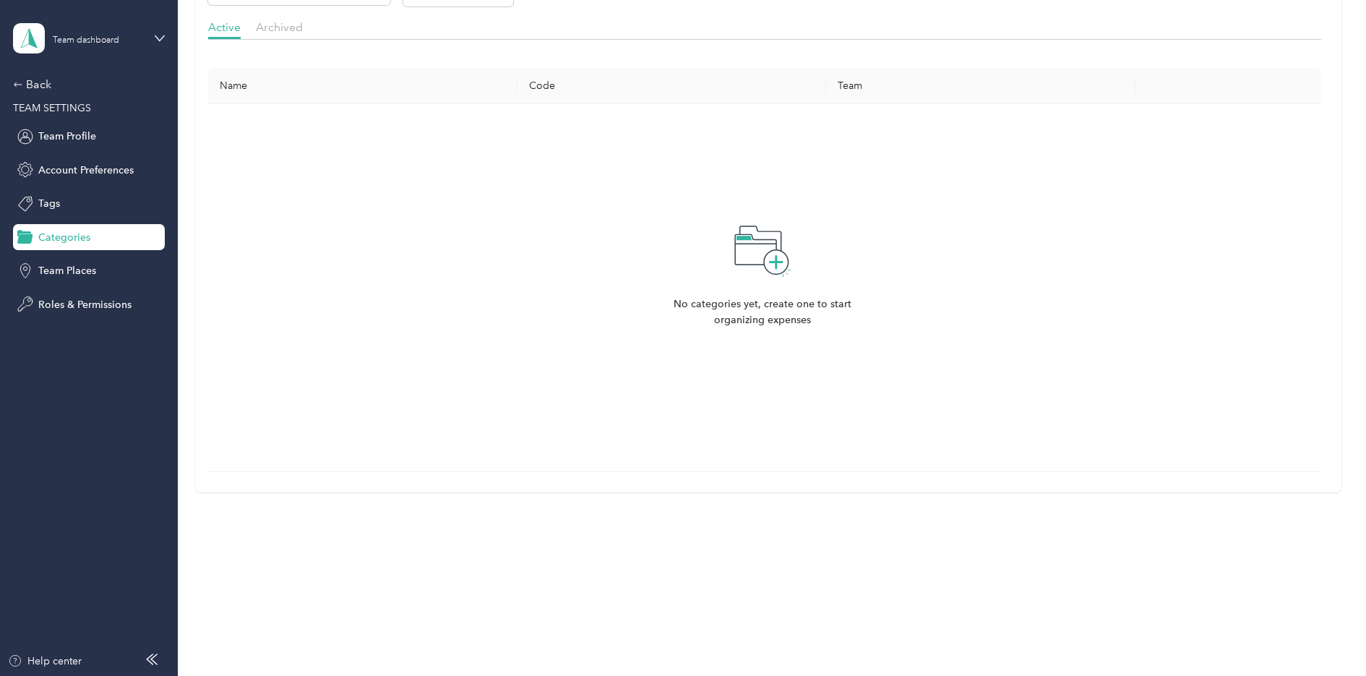
scroll to position [433, 0]
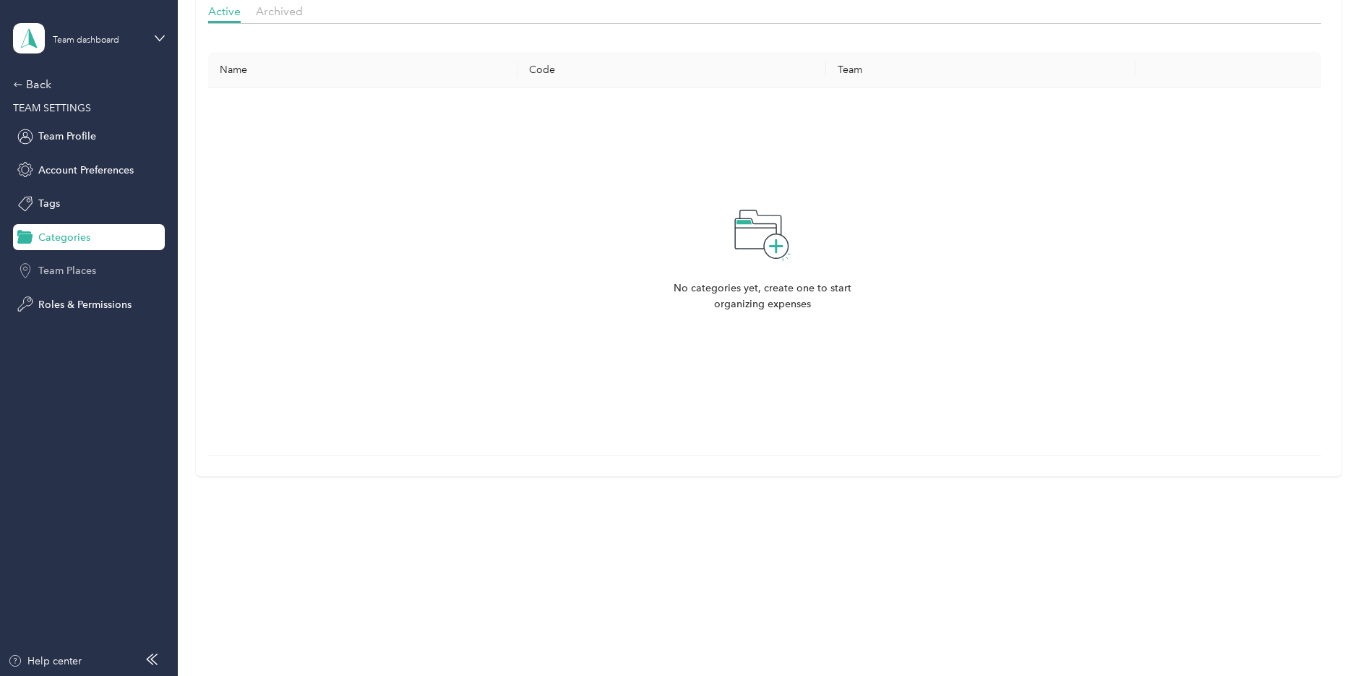
click at [67, 265] on span "Team Places" at bounding box center [67, 270] width 58 height 15
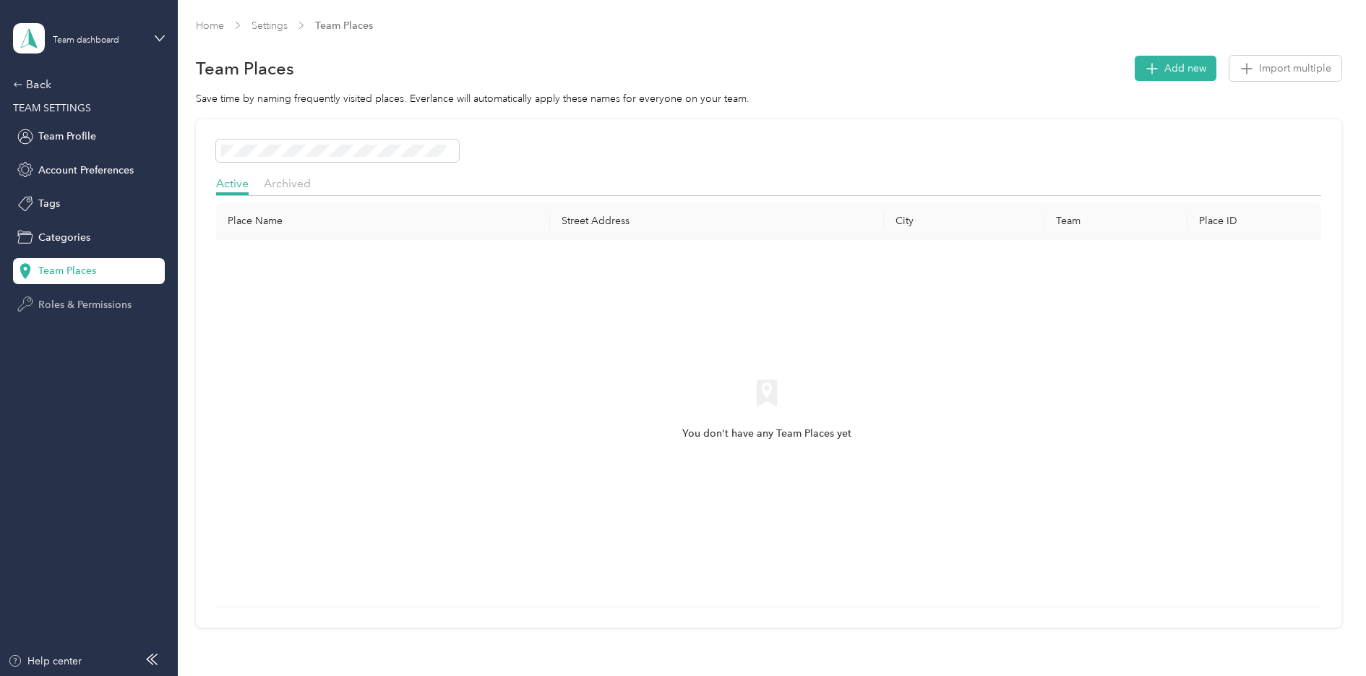
click at [73, 302] on span "Roles & Permissions" at bounding box center [84, 304] width 93 height 15
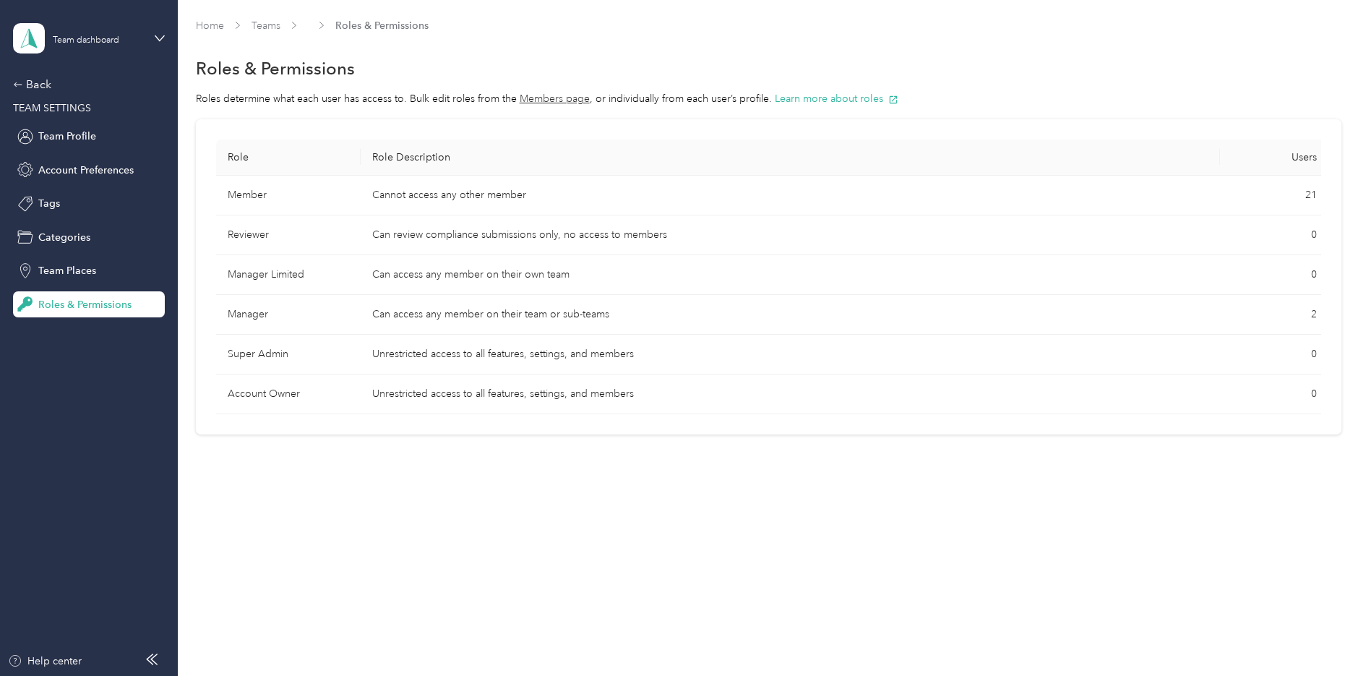
click at [121, 655] on div "Help center" at bounding box center [89, 664] width 163 height 23
click at [150, 657] on icon at bounding box center [152, 659] width 12 height 12
